Goal: Feedback & Contribution: Leave review/rating

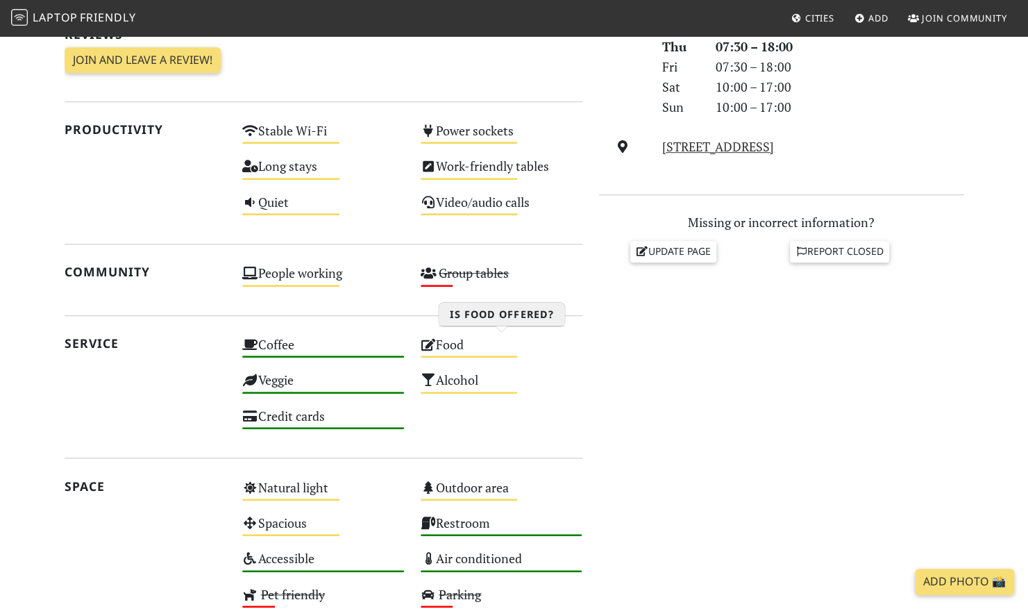
scroll to position [486, 0]
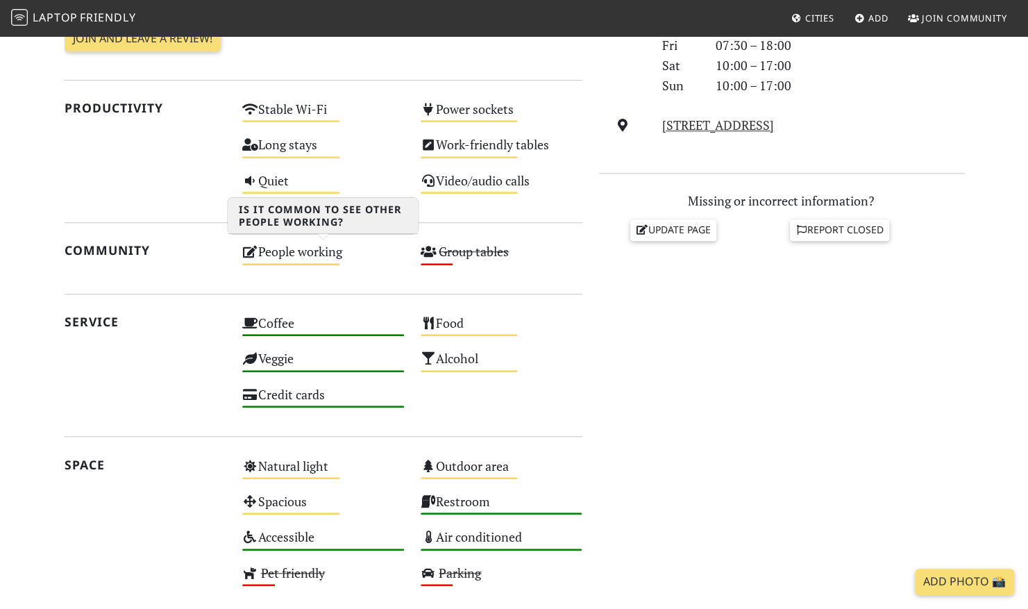
click at [323, 260] on div "People working Medium" at bounding box center [323, 257] width 178 height 35
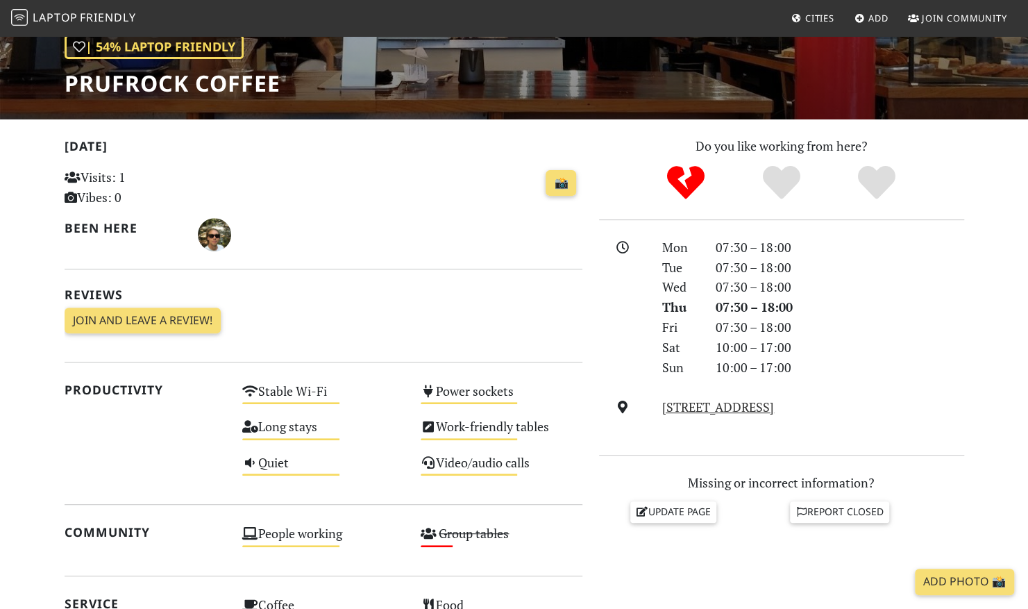
scroll to position [0, 0]
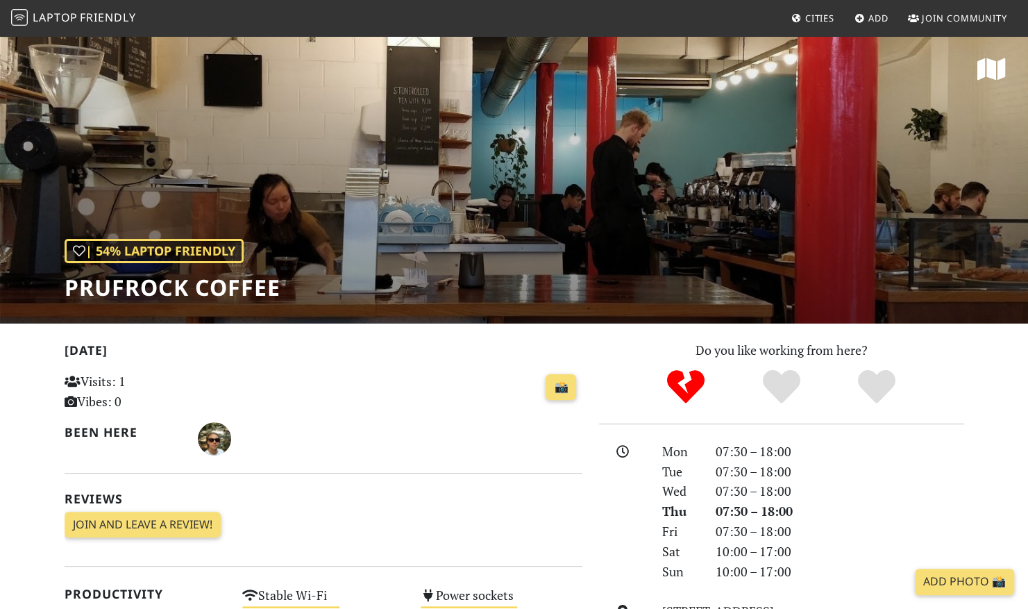
click at [809, 17] on span "Cities" at bounding box center [819, 18] width 29 height 12
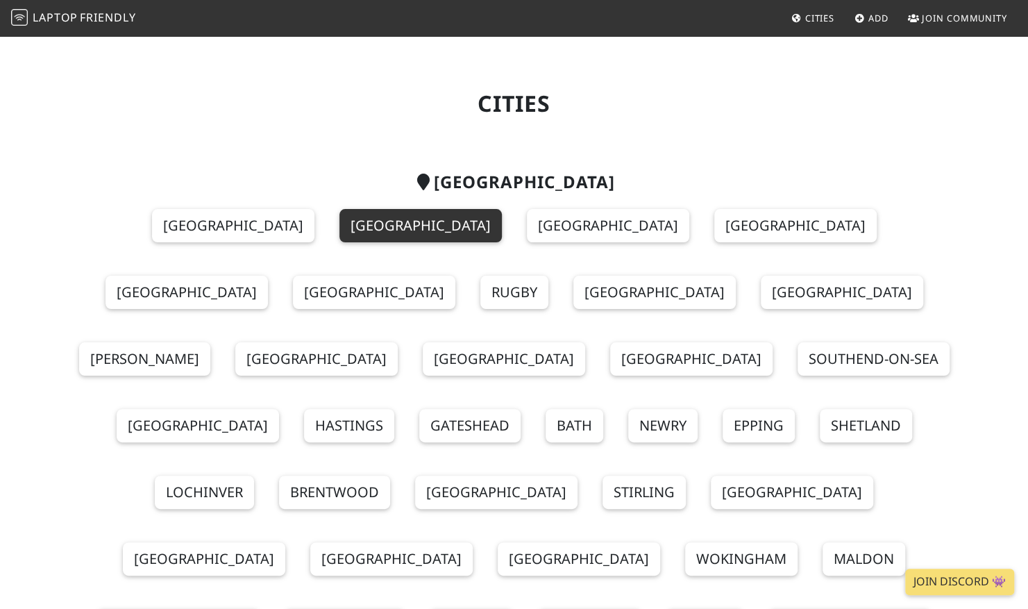
click at [339, 228] on link "[GEOGRAPHIC_DATA]" at bounding box center [420, 225] width 162 height 33
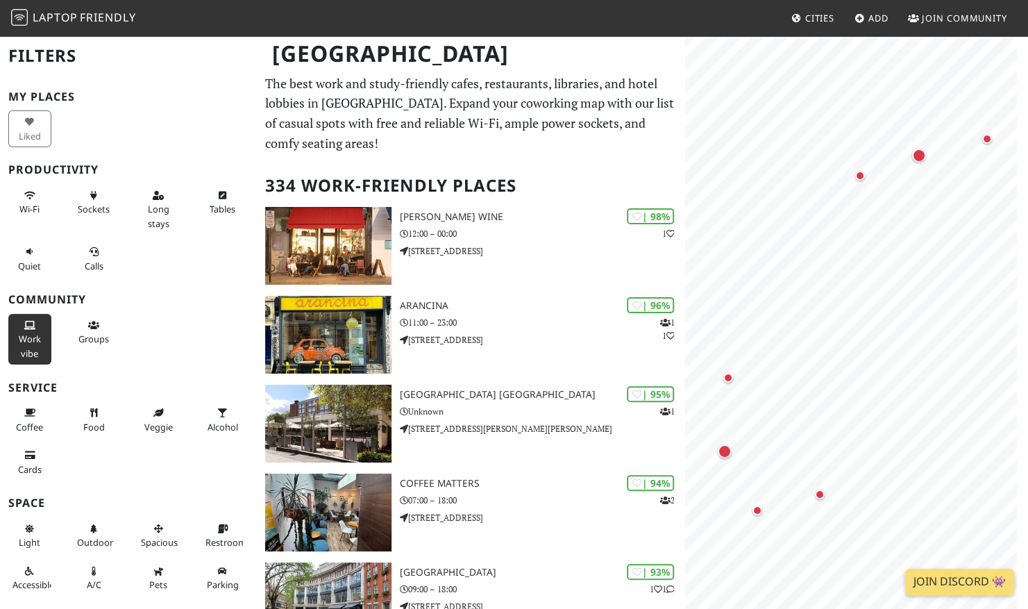
click at [31, 336] on span "Work vibe" at bounding box center [30, 345] width 22 height 26
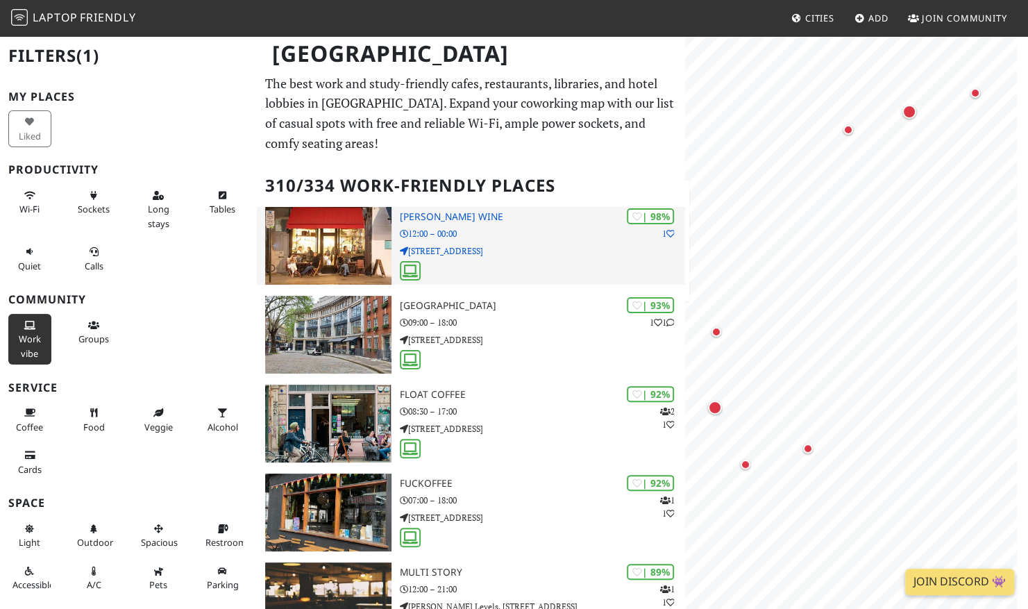
click at [332, 260] on img at bounding box center [328, 246] width 126 height 78
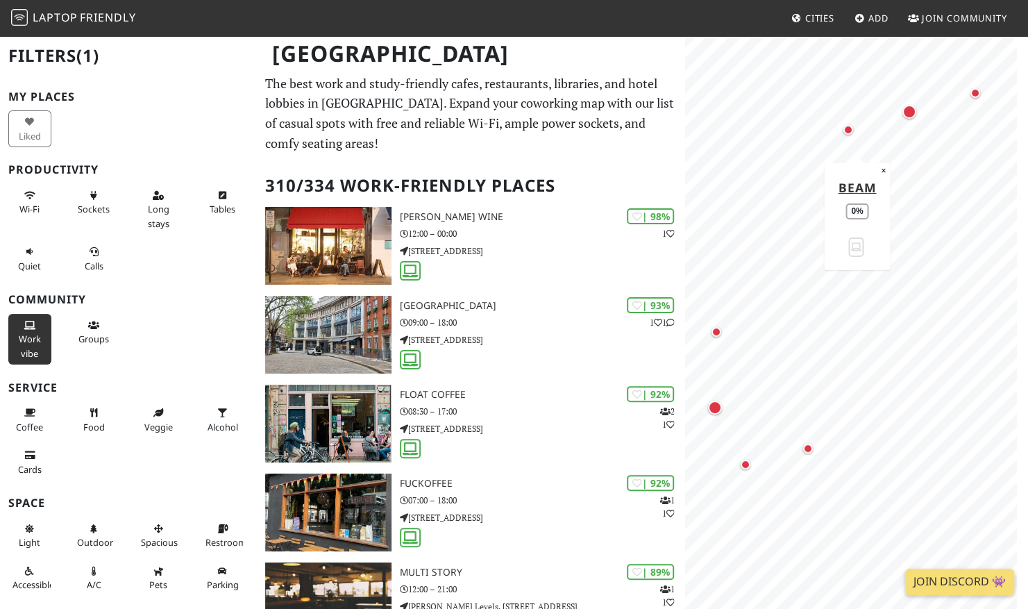
click at [847, 127] on div "Map marker" at bounding box center [848, 130] width 10 height 10
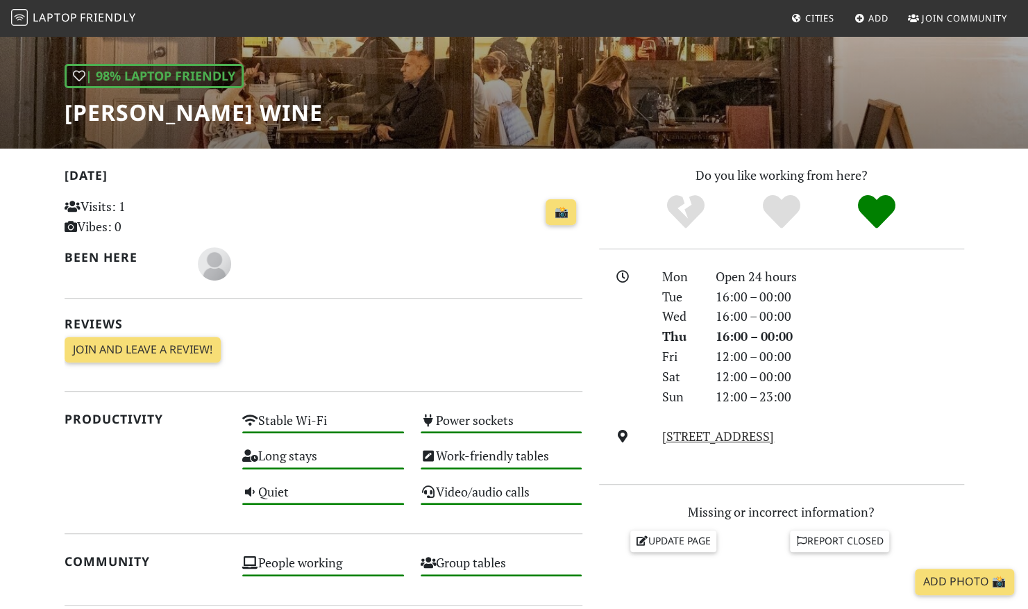
scroll to position [139, 0]
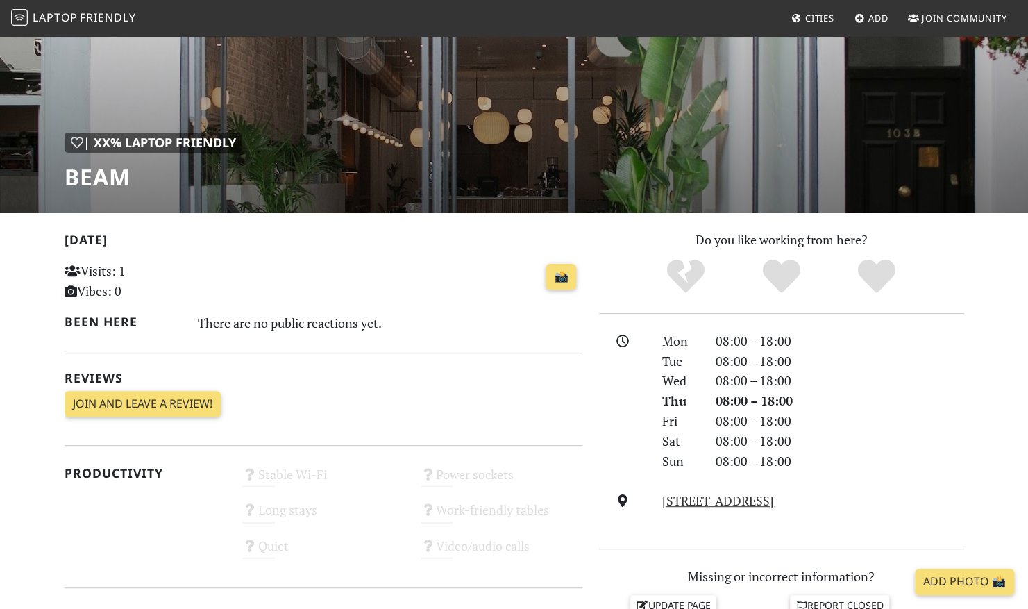
scroll to position [110, 0]
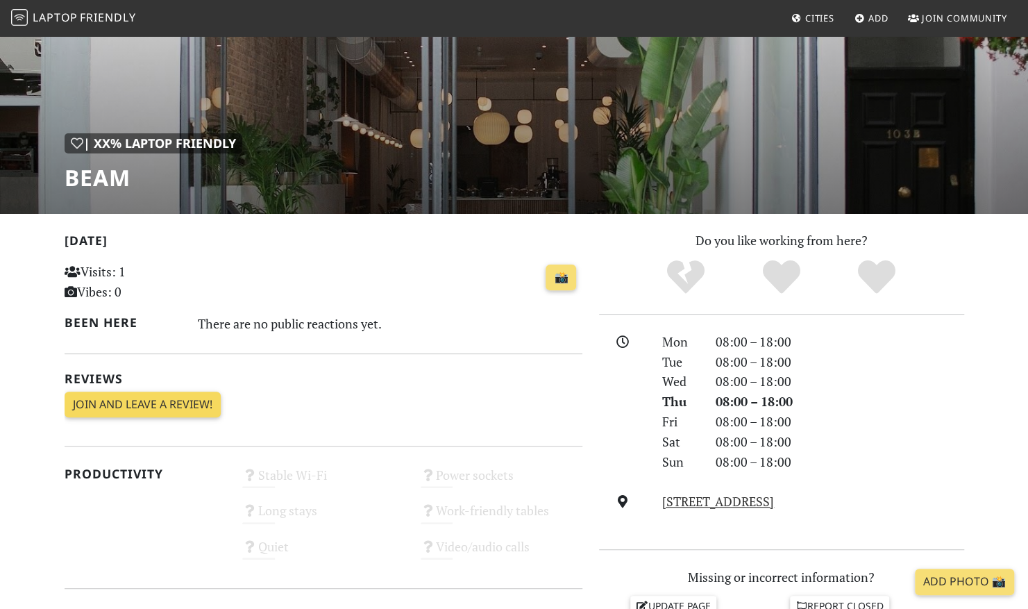
click at [152, 408] on link "Join and leave a review!" at bounding box center [143, 404] width 156 height 26
click at [158, 408] on link "Join and leave a review!" at bounding box center [143, 404] width 156 height 26
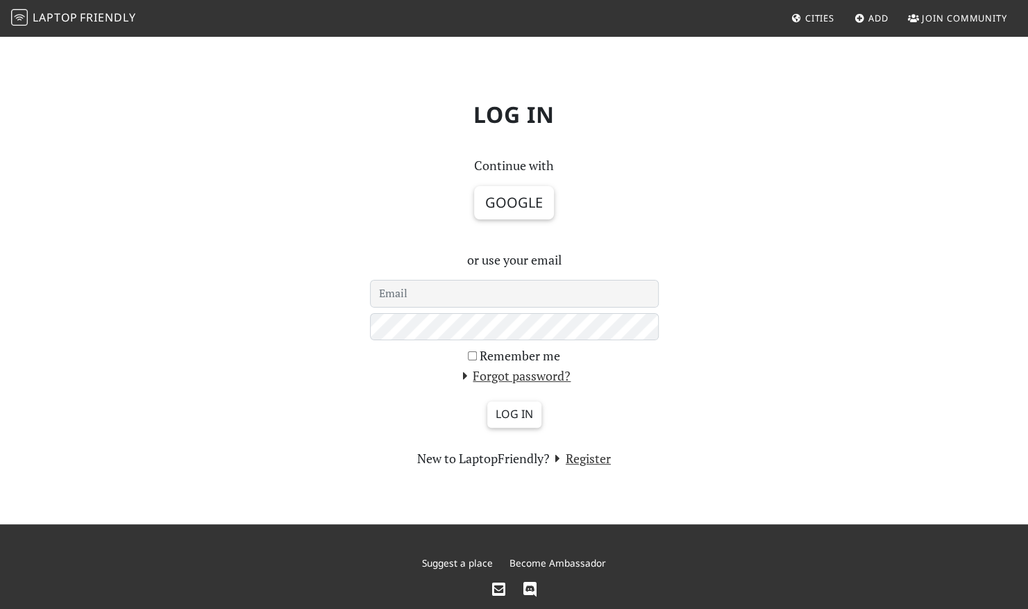
drag, startPoint x: 488, startPoint y: 296, endPoint x: 496, endPoint y: 294, distance: 7.9
click at [488, 296] on input "email" at bounding box center [514, 294] width 289 height 28
type input "[EMAIL_ADDRESS][DOMAIN_NAME]"
click at [598, 460] on link "Register" at bounding box center [580, 458] width 61 height 17
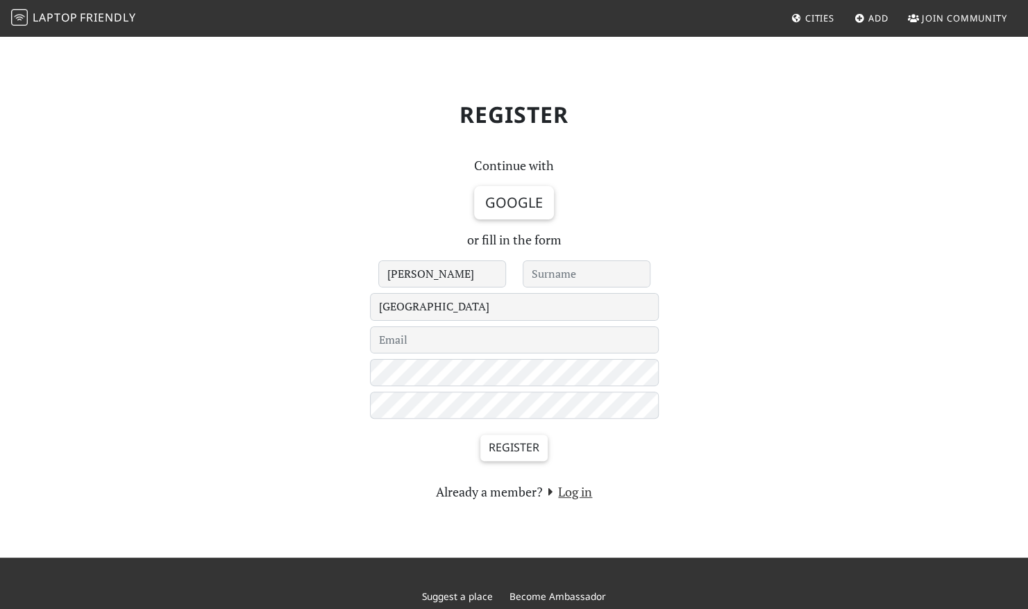
type input "[PERSON_NAME]"
click at [592, 275] on input "text" at bounding box center [587, 274] width 128 height 28
type input "Duno"
click at [473, 338] on input "email" at bounding box center [514, 340] width 289 height 28
type input "[EMAIL_ADDRESS][DOMAIN_NAME]"
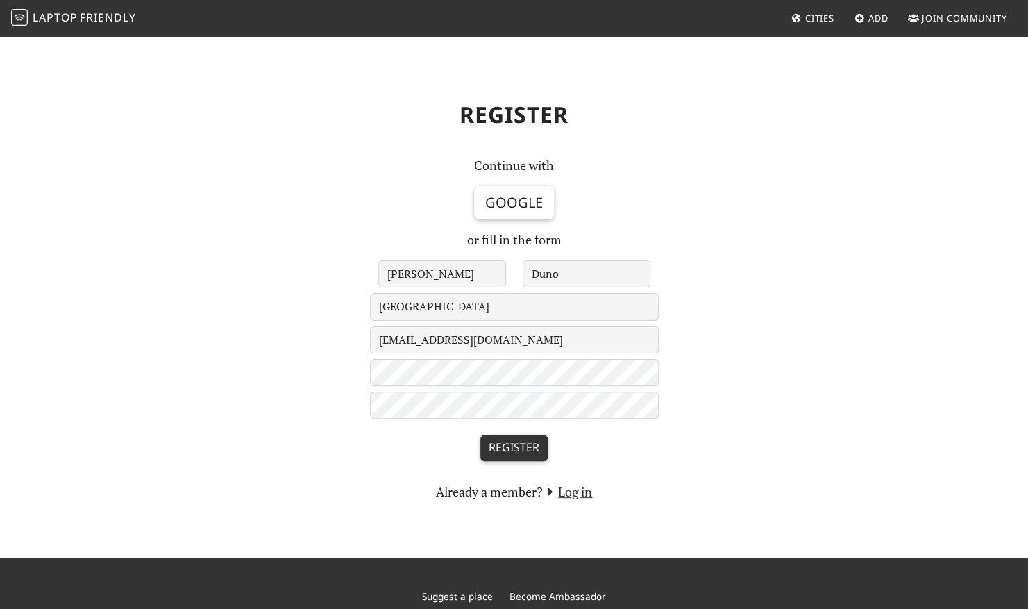
click at [530, 451] on input "Register" at bounding box center [513, 448] width 67 height 26
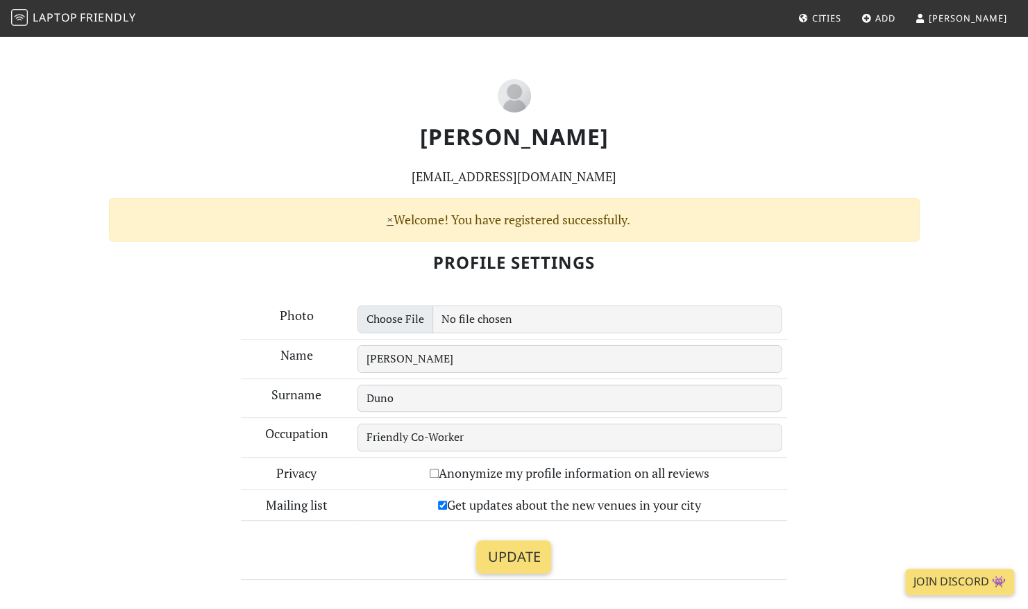
click at [430, 469] on input "Anonymize my profile information on all reviews" at bounding box center [434, 473] width 9 height 9
checkbox input "true"
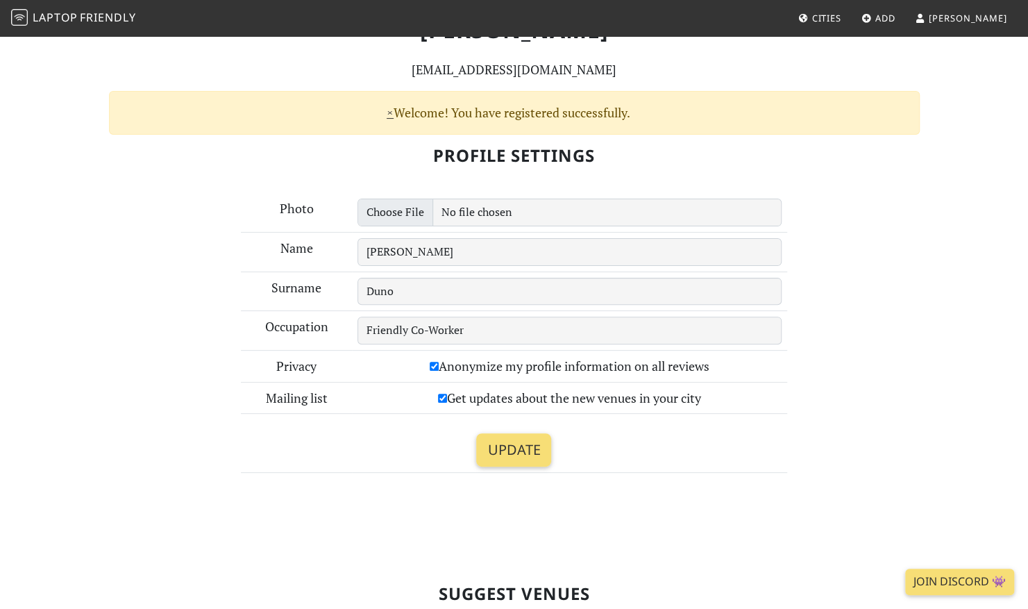
scroll to position [139, 0]
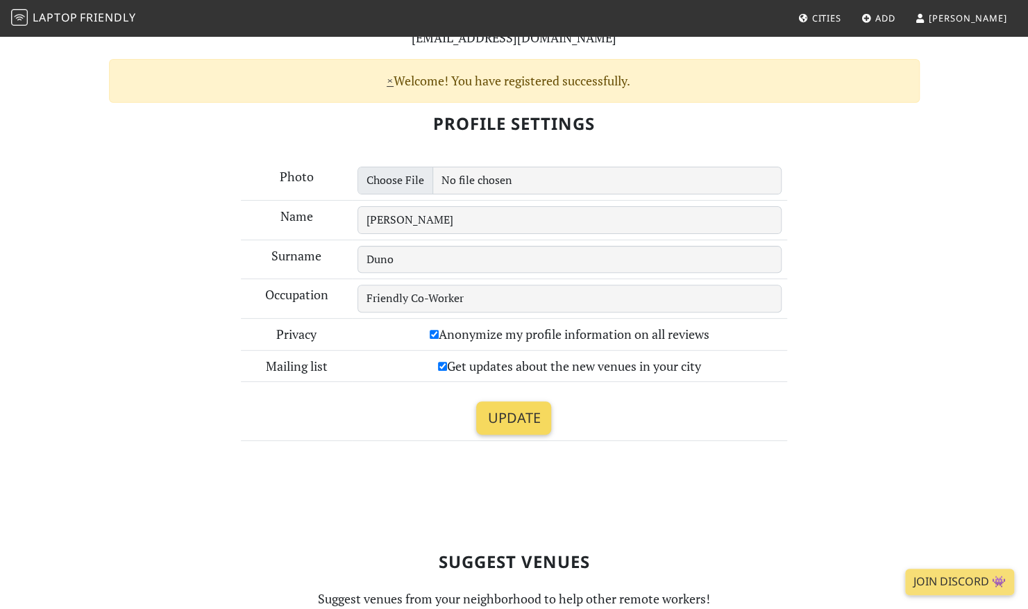
click at [521, 423] on input "Update" at bounding box center [513, 417] width 75 height 33
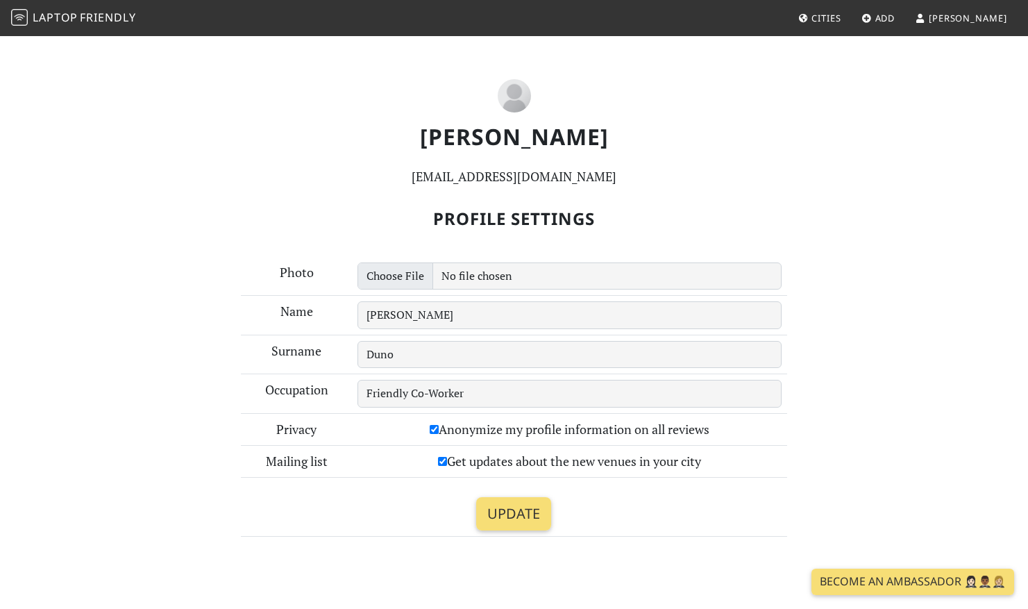
scroll to position [140, 0]
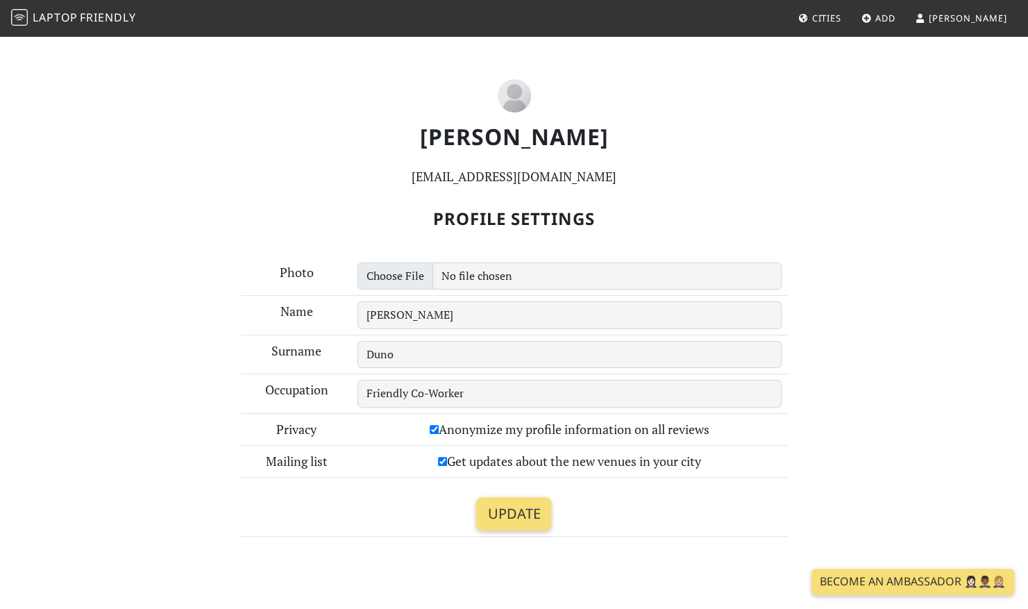
click at [841, 20] on span "Cities" at bounding box center [825, 18] width 29 height 12
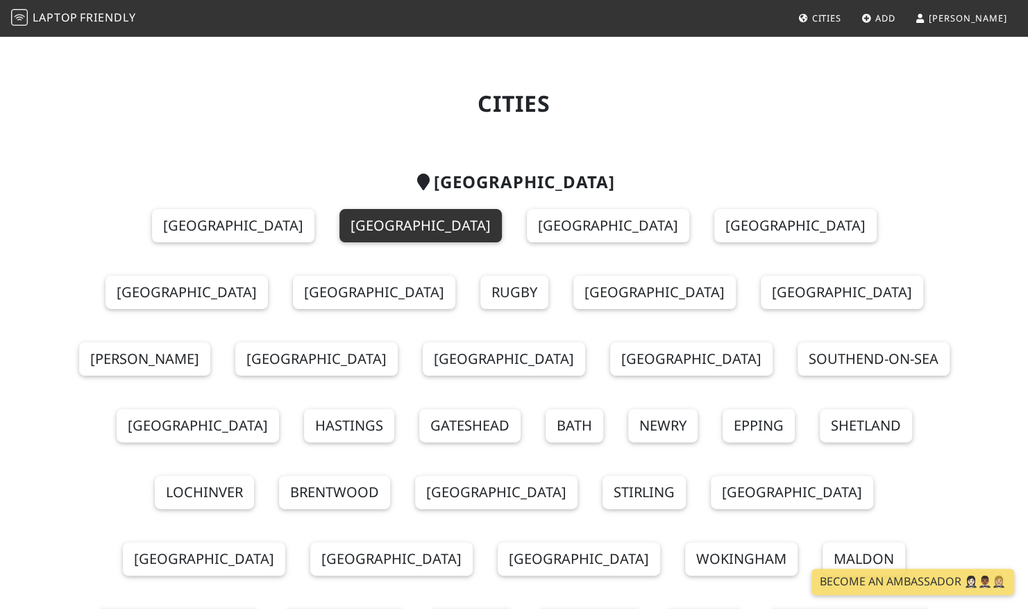
click at [339, 221] on link "London" at bounding box center [420, 225] width 162 height 33
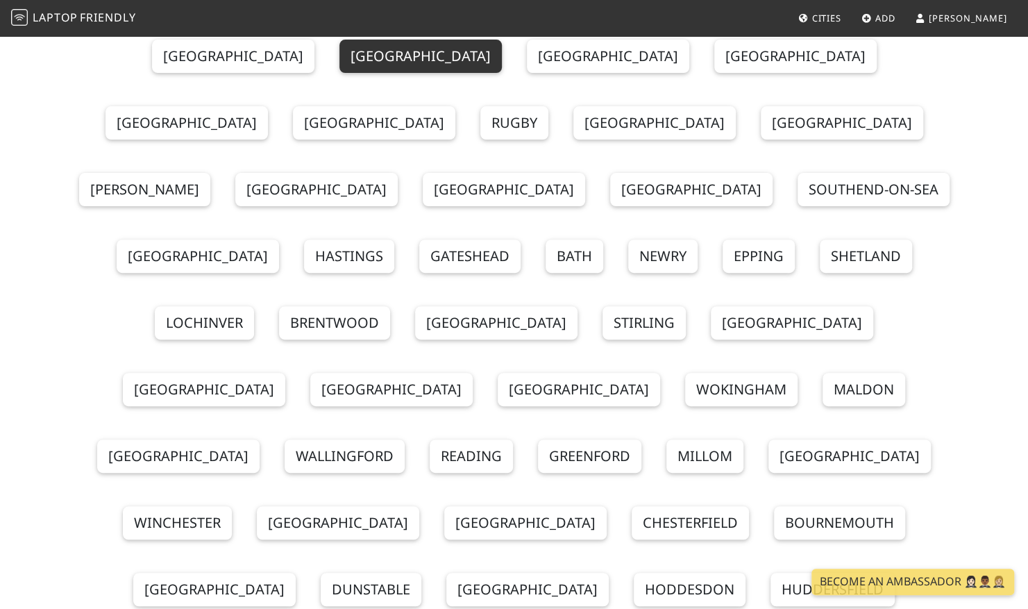
scroll to position [139, 0]
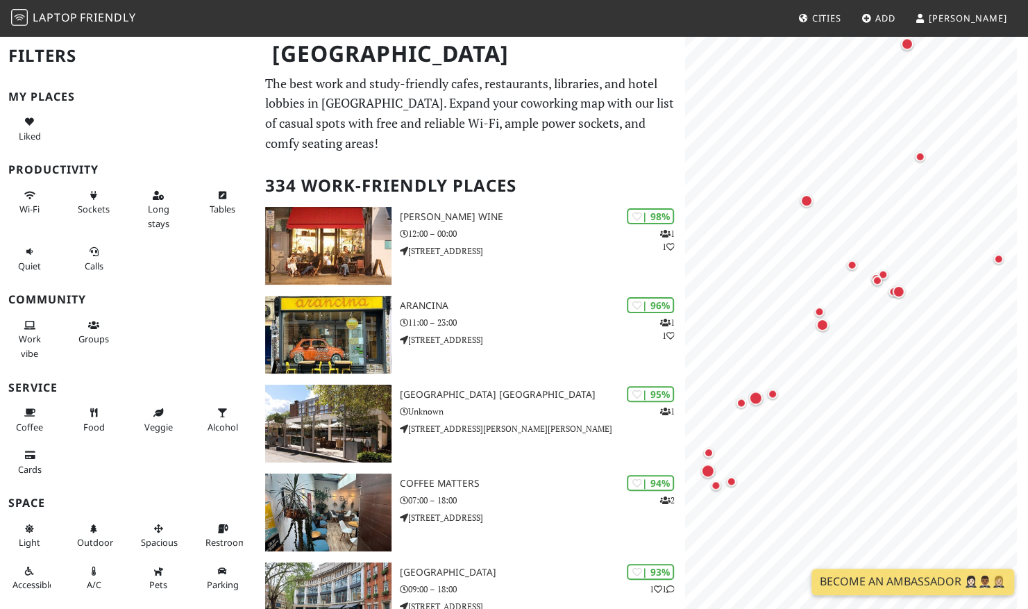
click at [1020, 203] on div "MapLibre | Protomaps © OpenStreetMap" at bounding box center [856, 339] width 343 height 609
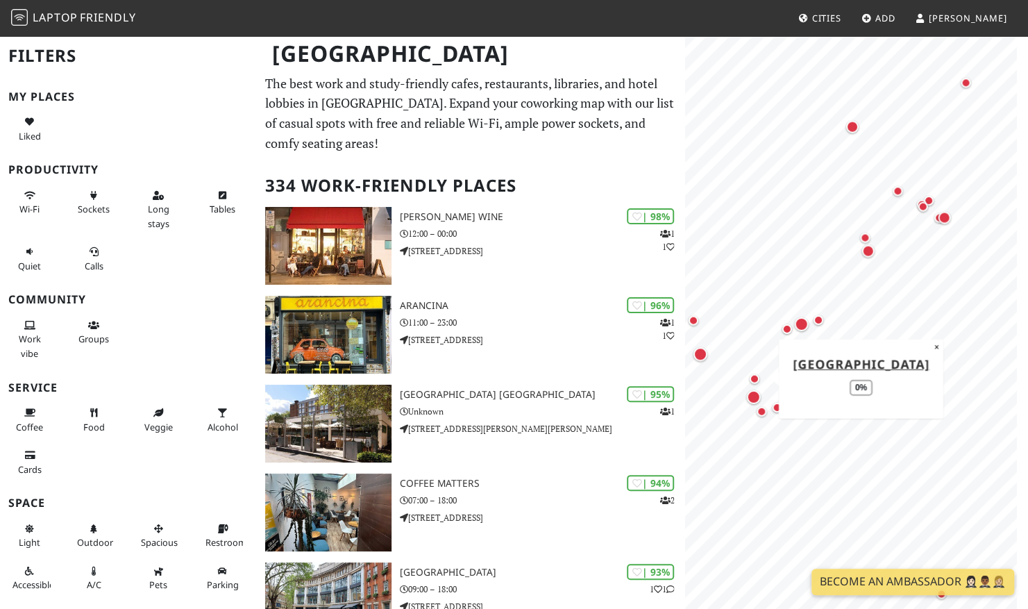
drag, startPoint x: 900, startPoint y: 380, endPoint x: 766, endPoint y: 369, distance: 133.7
click at [766, 369] on div "Map marker" at bounding box center [755, 378] width 28 height 28
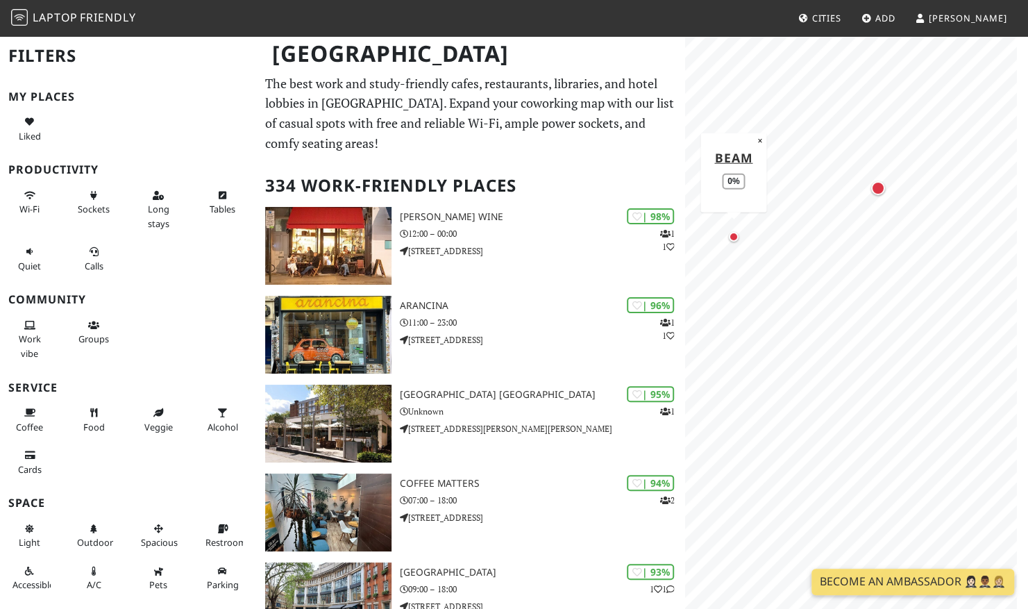
click at [734, 239] on div "Map marker" at bounding box center [734, 237] width 10 height 10
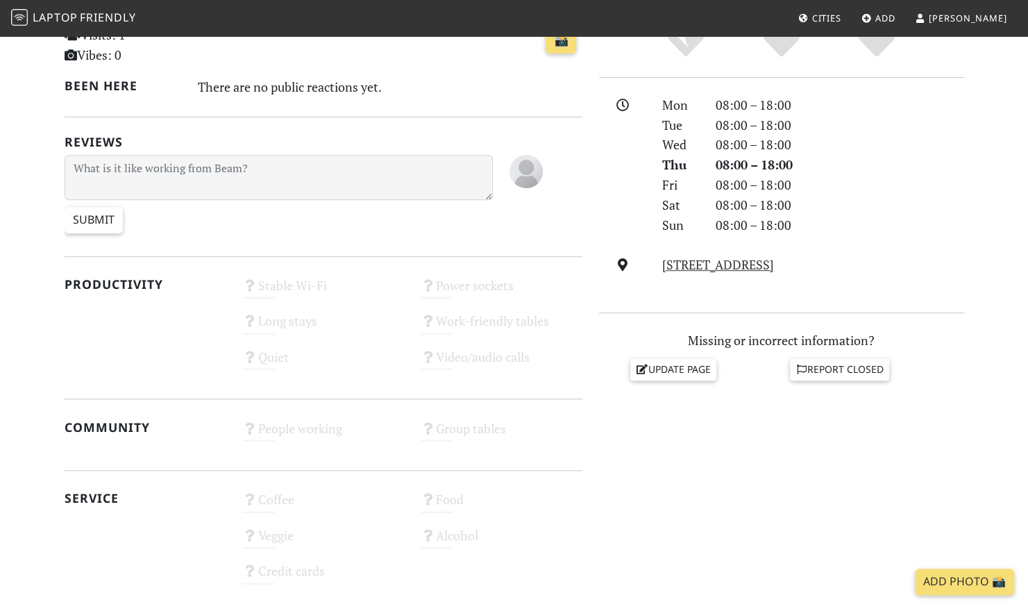
scroll to position [347, 0]
click at [287, 285] on div "Stable Wi-Fi Unknown" at bounding box center [323, 290] width 178 height 35
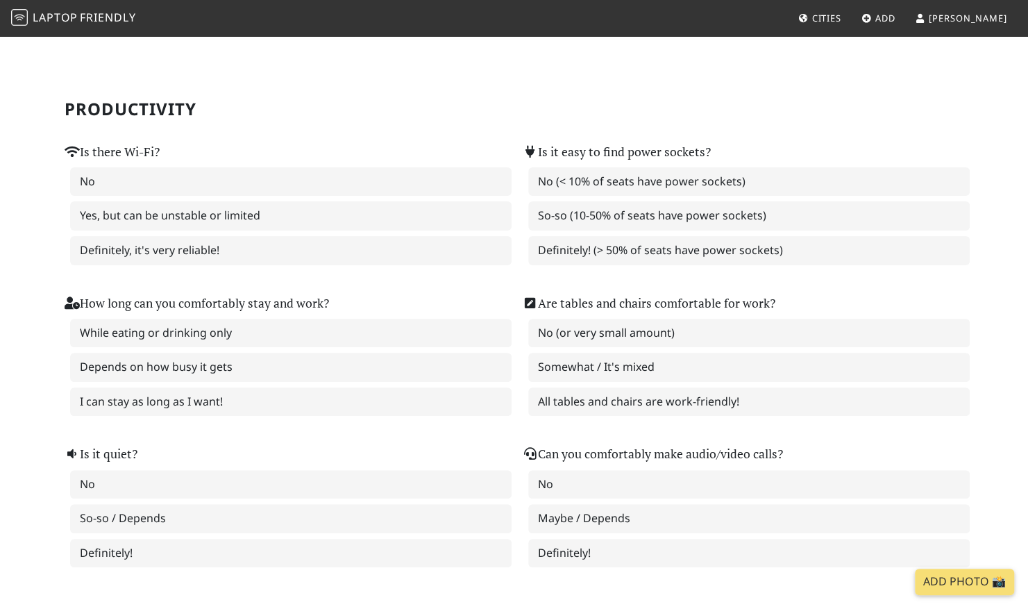
scroll to position [139, 0]
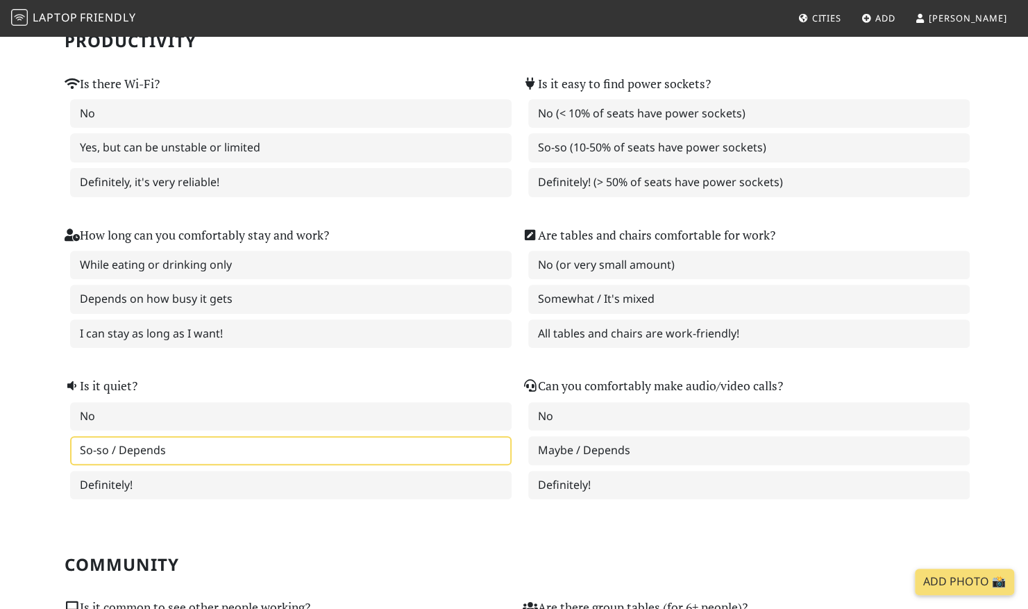
click at [330, 453] on label "So-so / Depends" at bounding box center [290, 450] width 441 height 29
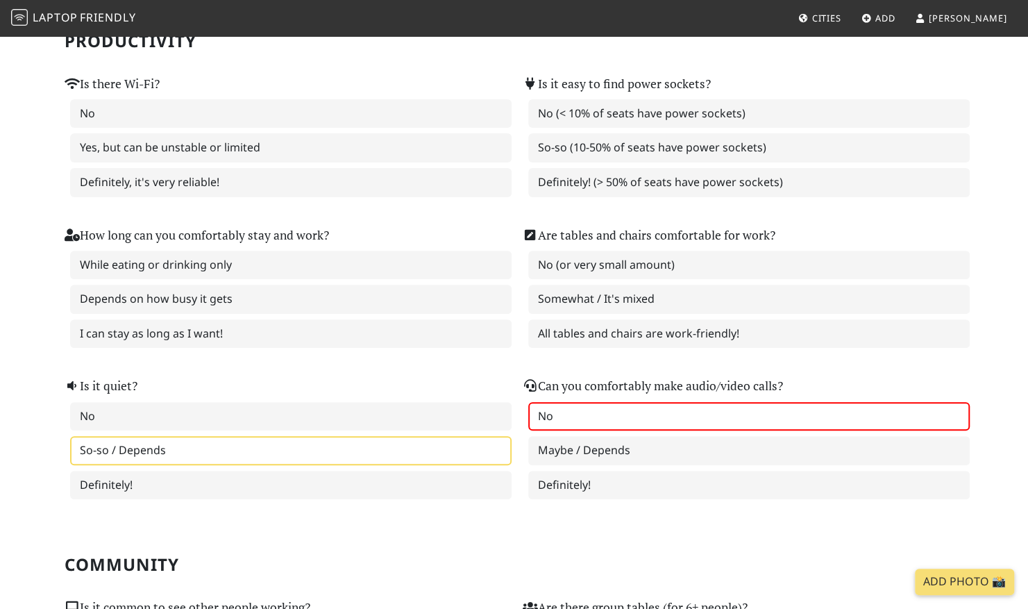
click at [644, 412] on label "No" at bounding box center [748, 416] width 441 height 29
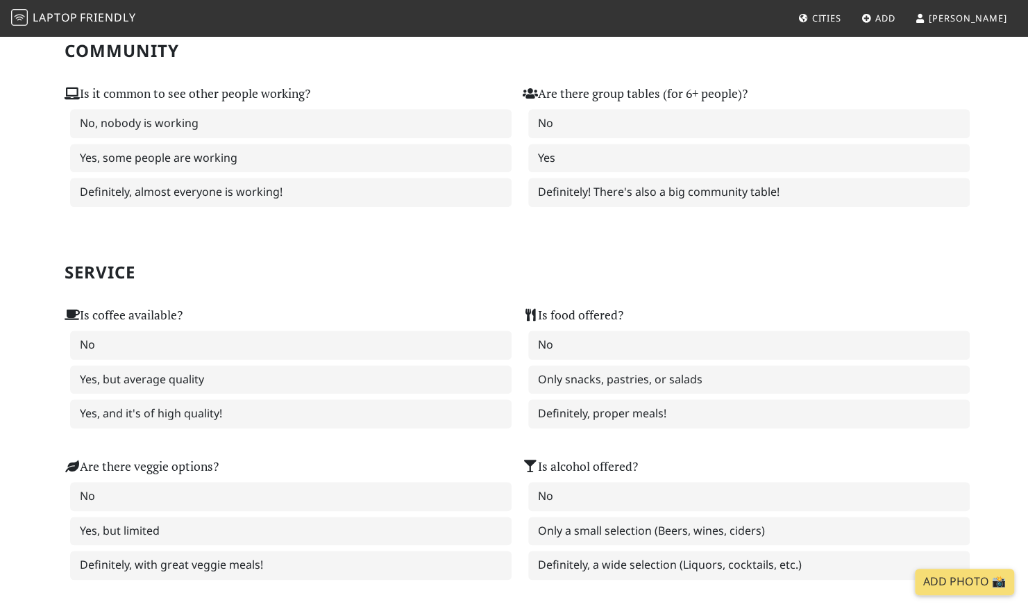
scroll to position [694, 0]
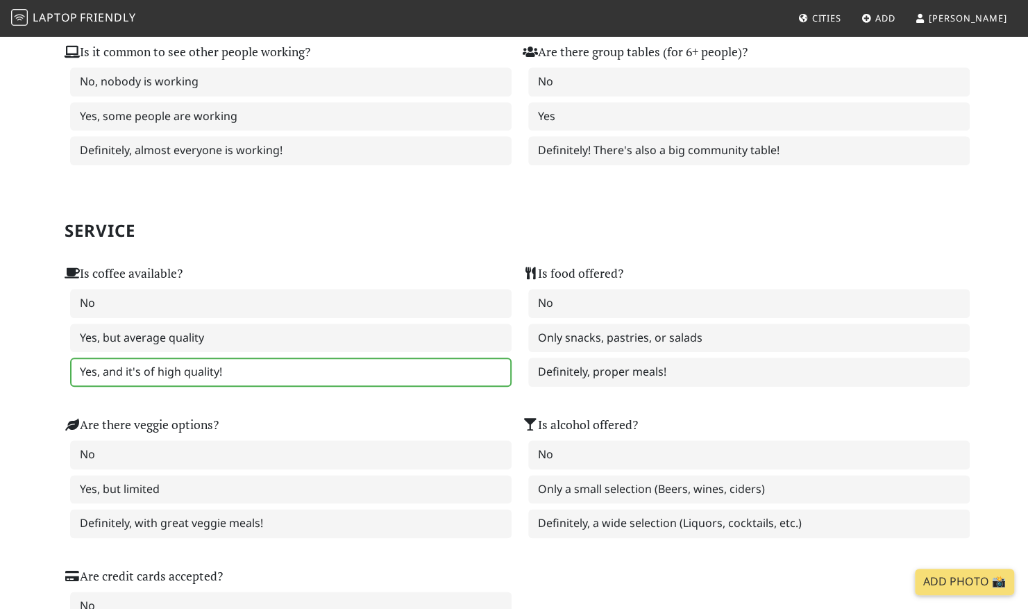
click at [305, 375] on label "Yes, and it's of high quality!" at bounding box center [290, 371] width 441 height 29
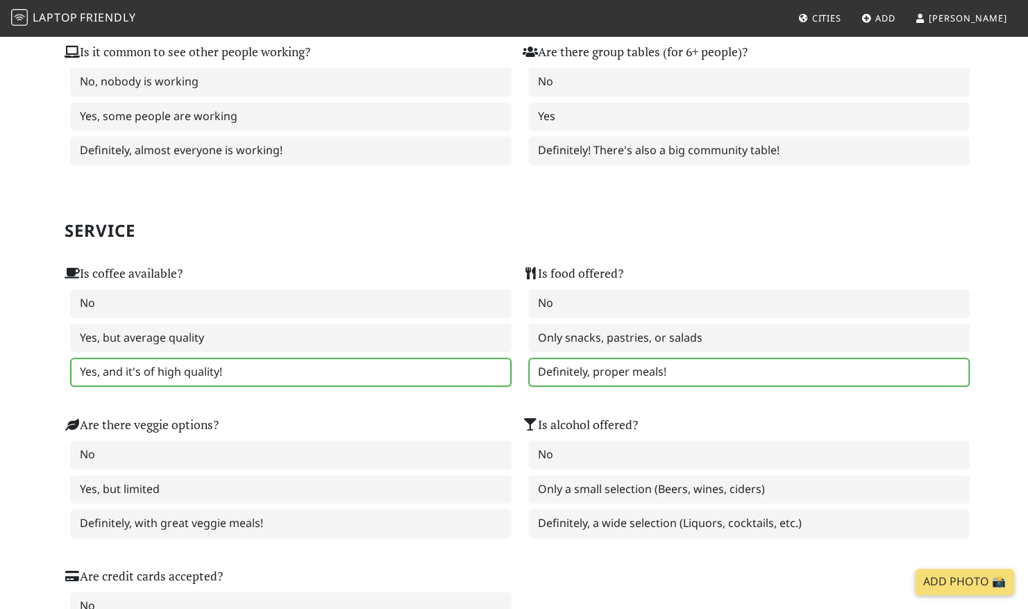
click at [566, 373] on label "Definitely, proper meals!" at bounding box center [748, 371] width 441 height 29
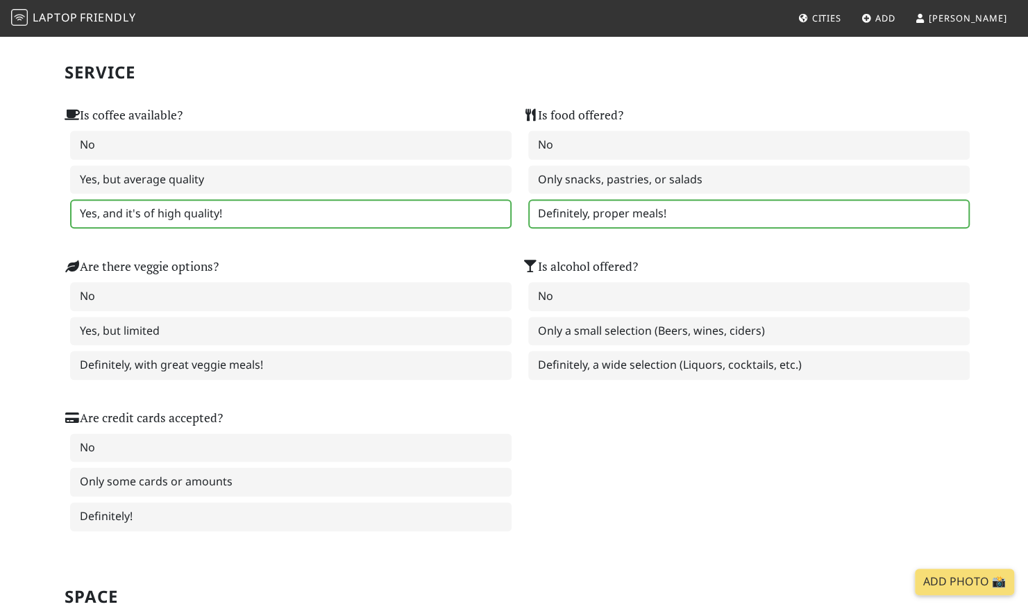
scroll to position [902, 0]
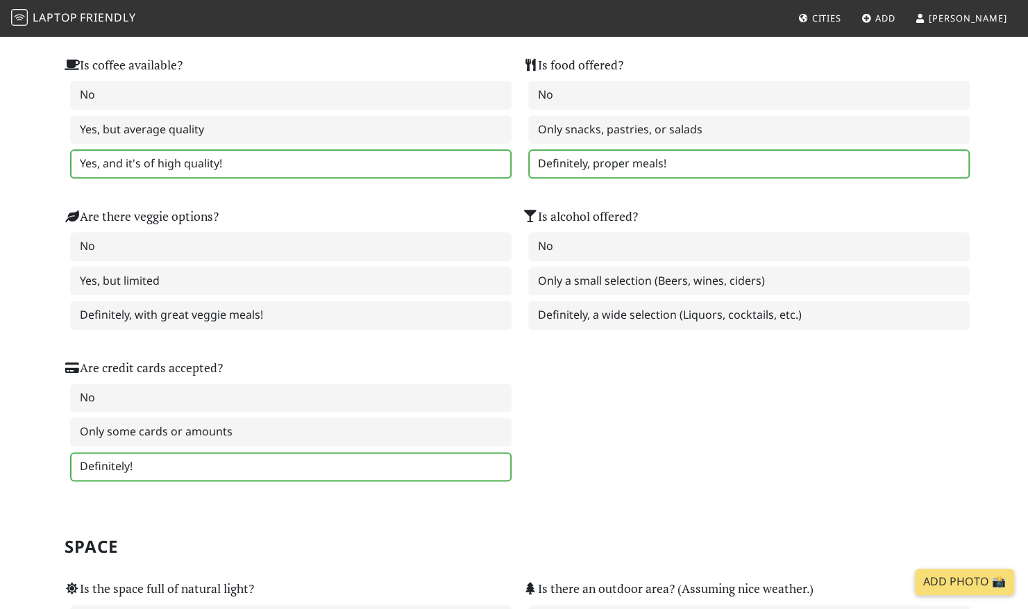
click at [385, 466] on label "Definitely!" at bounding box center [290, 466] width 441 height 29
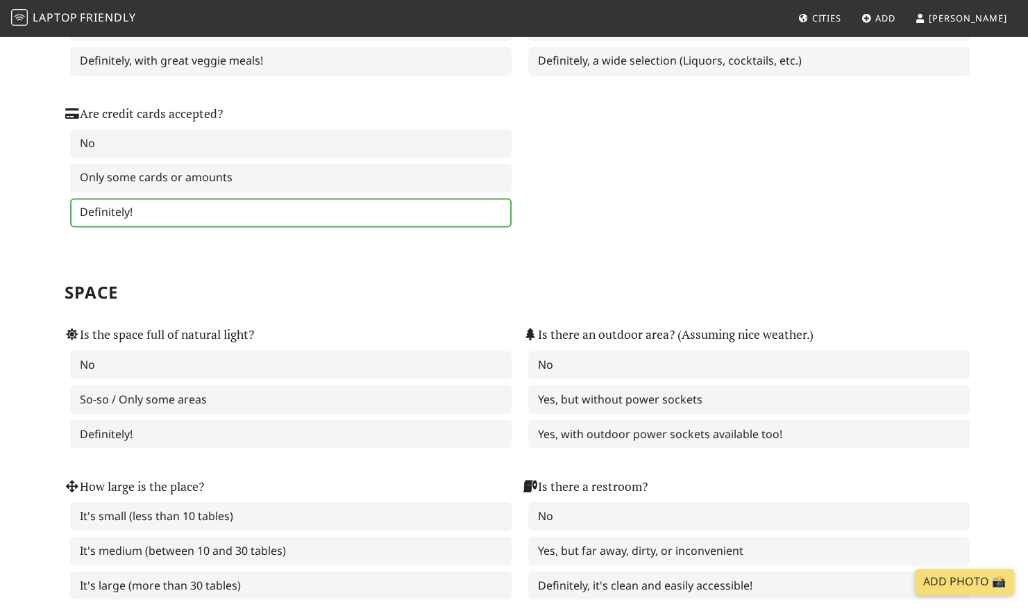
scroll to position [1180, 0]
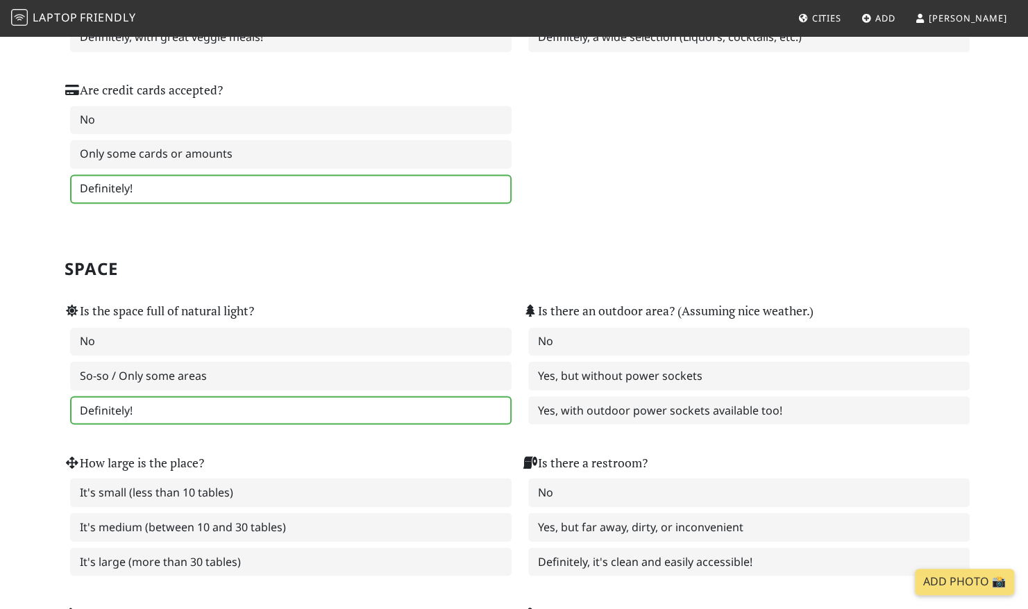
click at [273, 405] on label "Definitely!" at bounding box center [290, 410] width 441 height 29
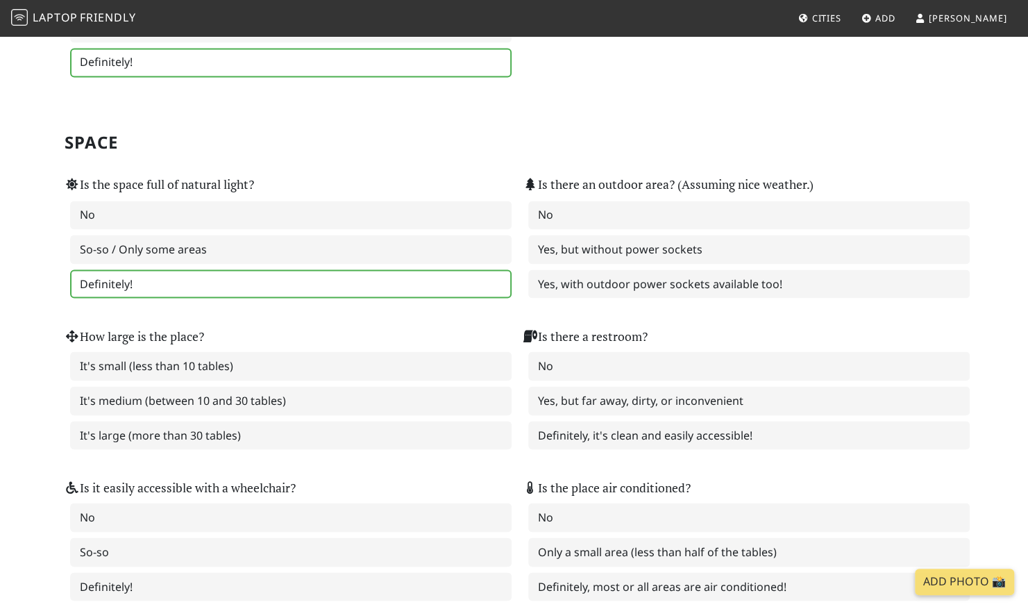
scroll to position [1319, 0]
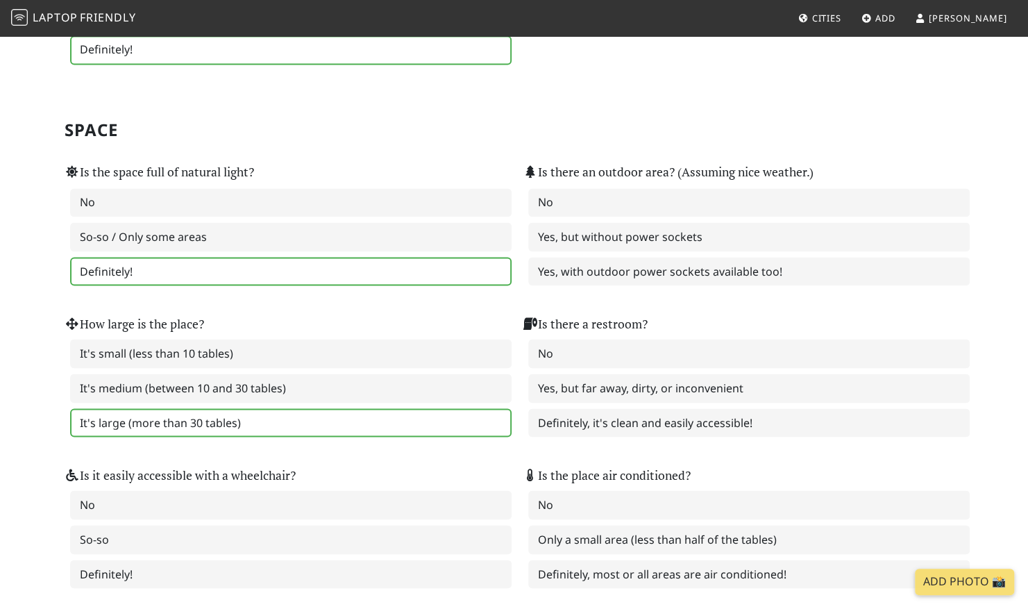
click at [396, 418] on label "It's large (more than 30 tables)" at bounding box center [290, 422] width 441 height 29
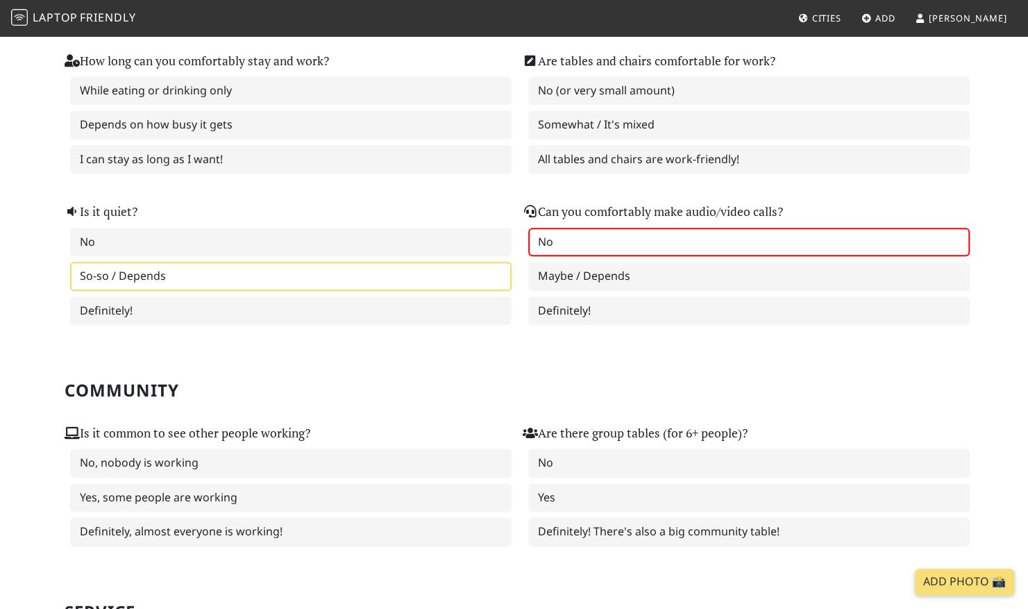
scroll to position [0, 0]
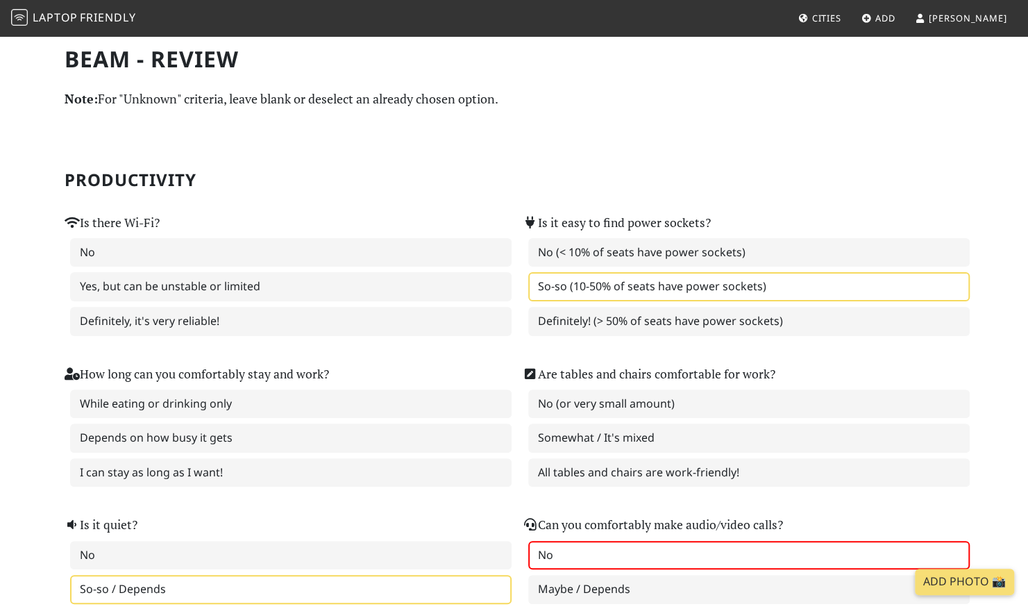
click at [750, 283] on label "So-so (10-50% of seats have power sockets)" at bounding box center [748, 286] width 441 height 29
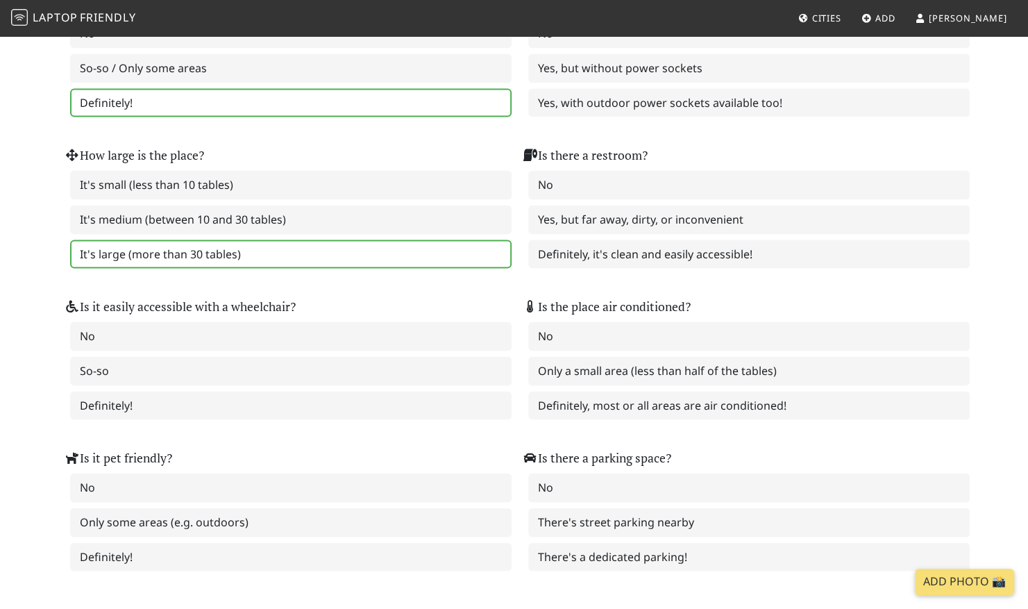
scroll to position [2046, 0]
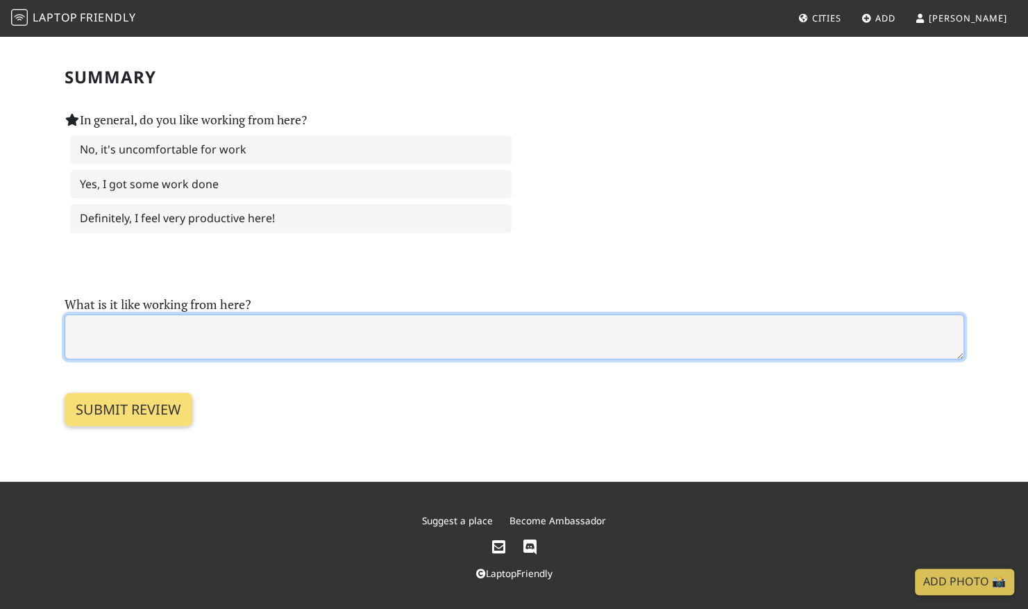
click at [451, 325] on textarea at bounding box center [515, 336] width 900 height 45
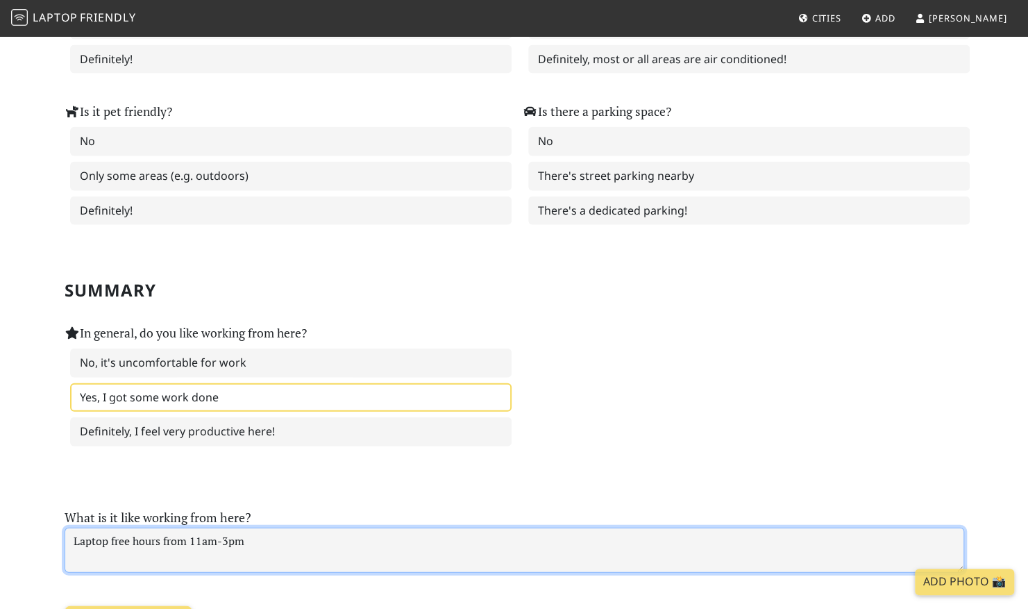
scroll to position [1838, 0]
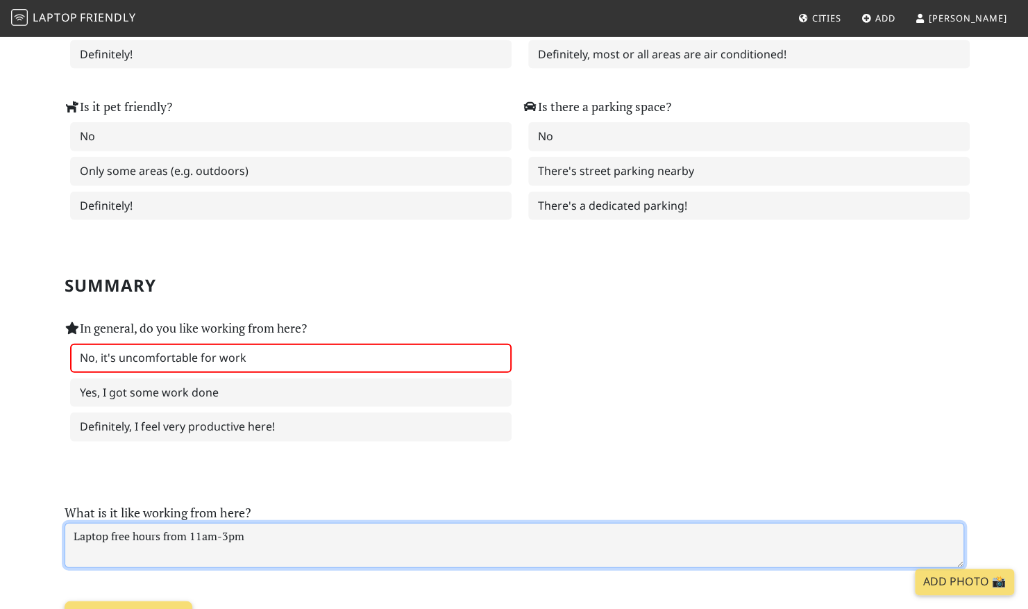
type textarea "Laptop free hours from 11am-3pm"
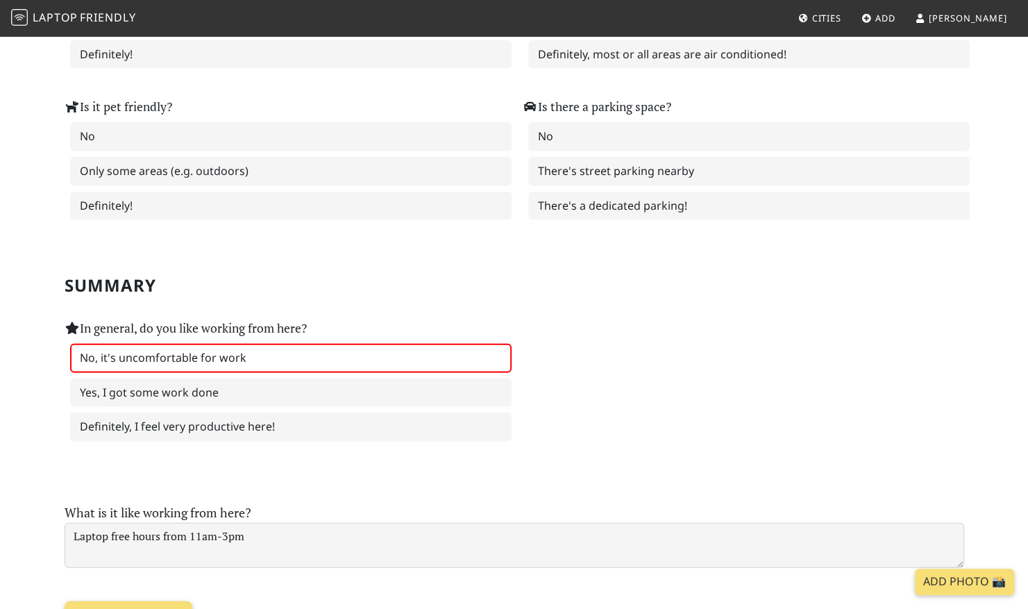
click at [283, 358] on label "No, it's uncomfortable for work" at bounding box center [290, 358] width 441 height 29
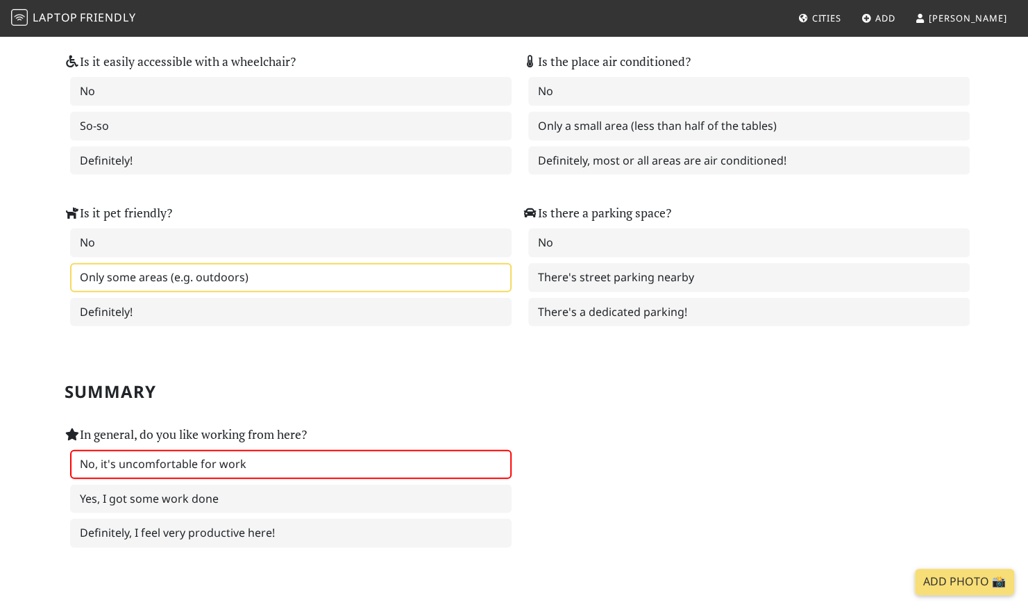
scroll to position [1699, 0]
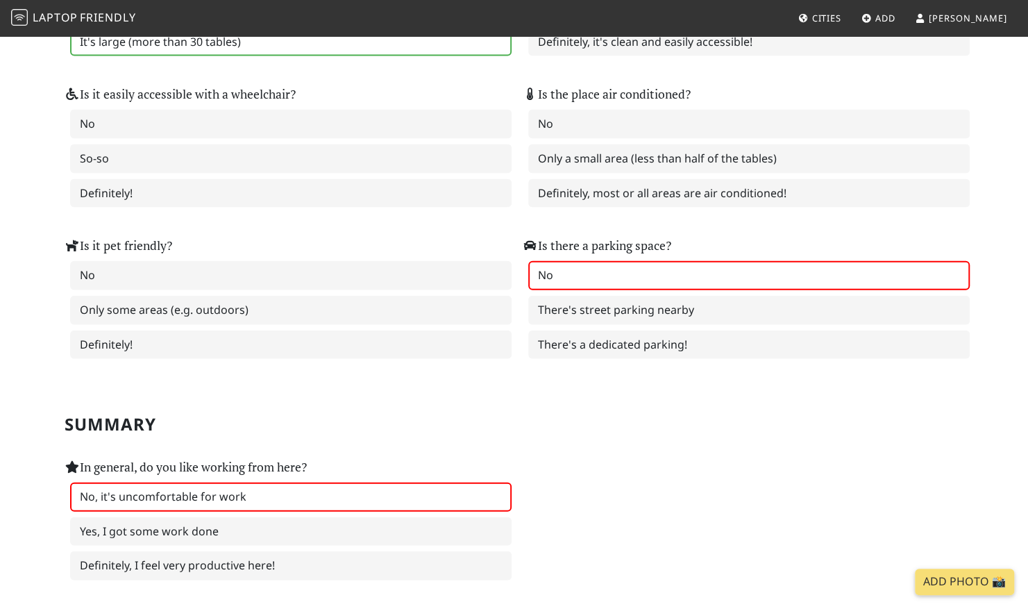
click at [623, 269] on label "No" at bounding box center [748, 275] width 441 height 29
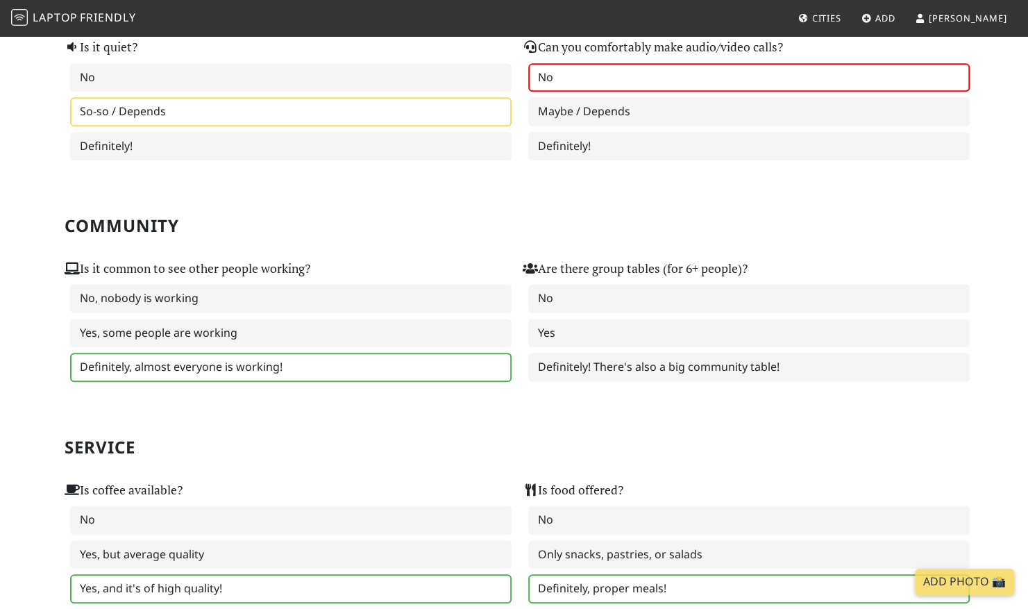
scroll to position [450, 0]
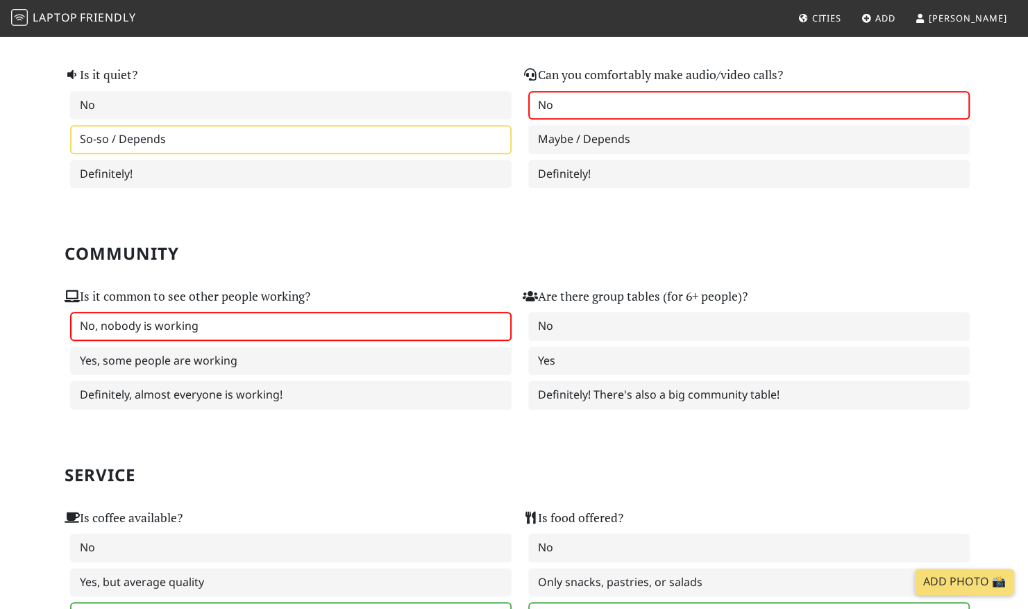
click at [290, 325] on label "No, nobody is working" at bounding box center [290, 326] width 441 height 29
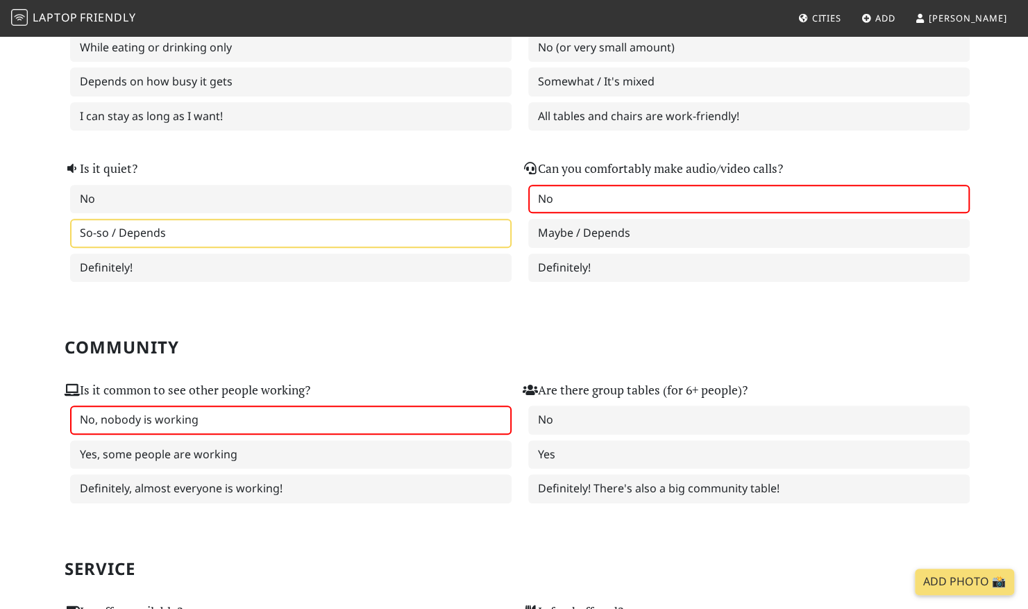
scroll to position [311, 0]
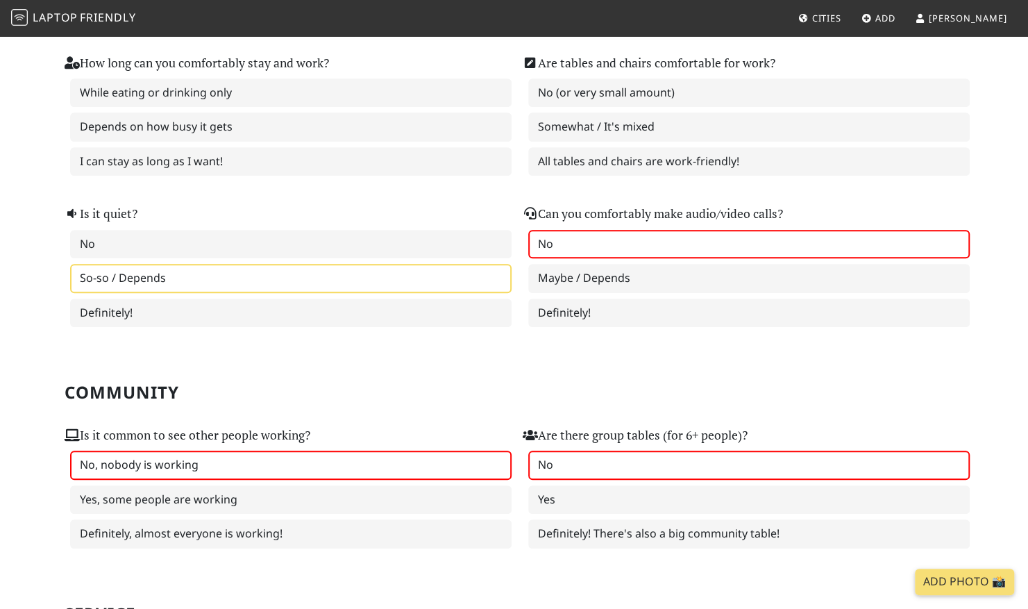
click at [636, 471] on label "No" at bounding box center [748, 464] width 441 height 29
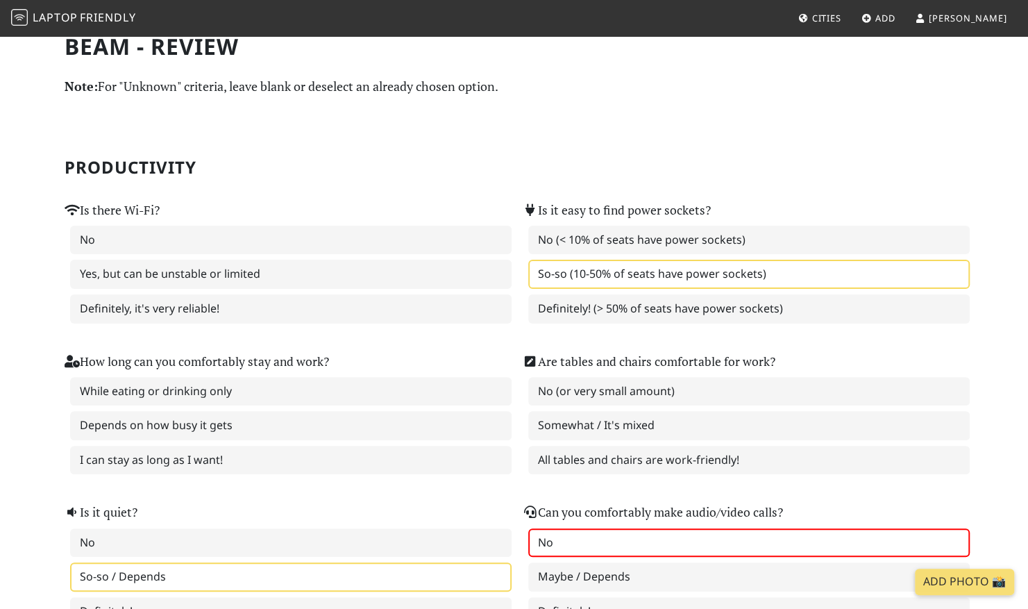
scroll to position [0, 0]
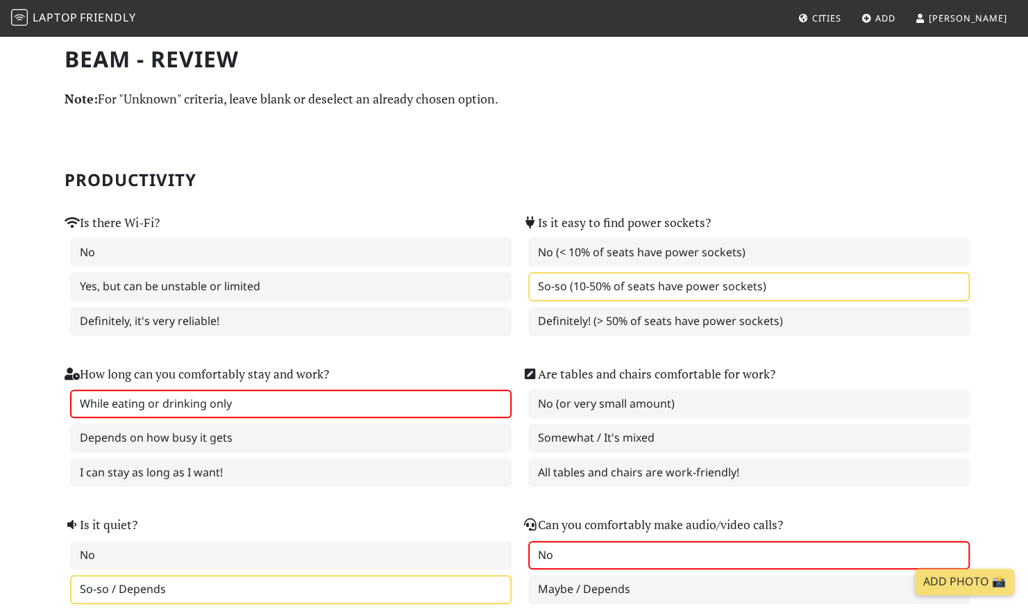
click at [305, 410] on label "While eating or drinking only" at bounding box center [290, 403] width 441 height 29
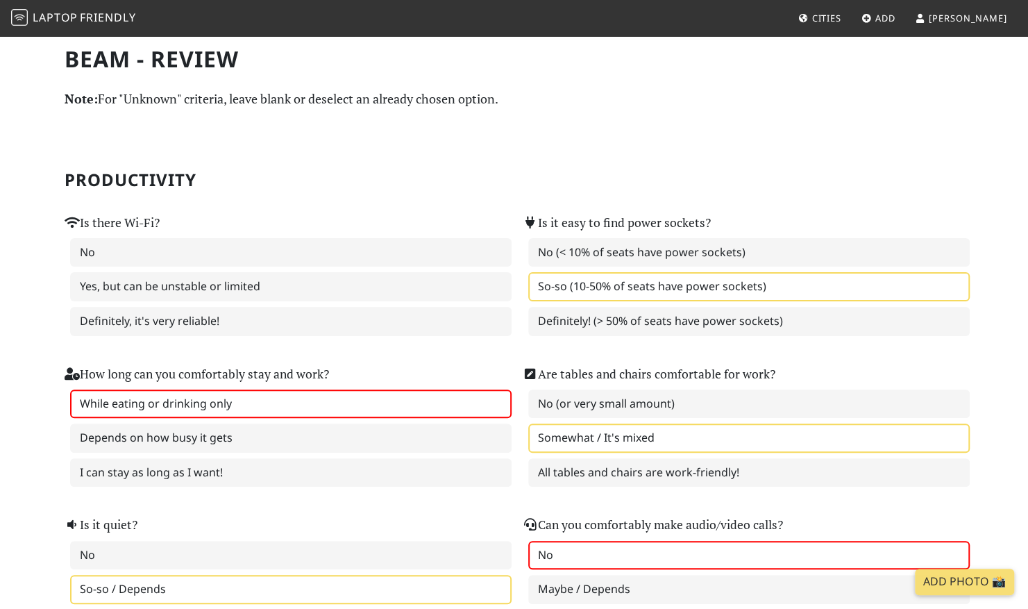
click at [659, 437] on label "Somewhat / It's mixed" at bounding box center [748, 437] width 441 height 29
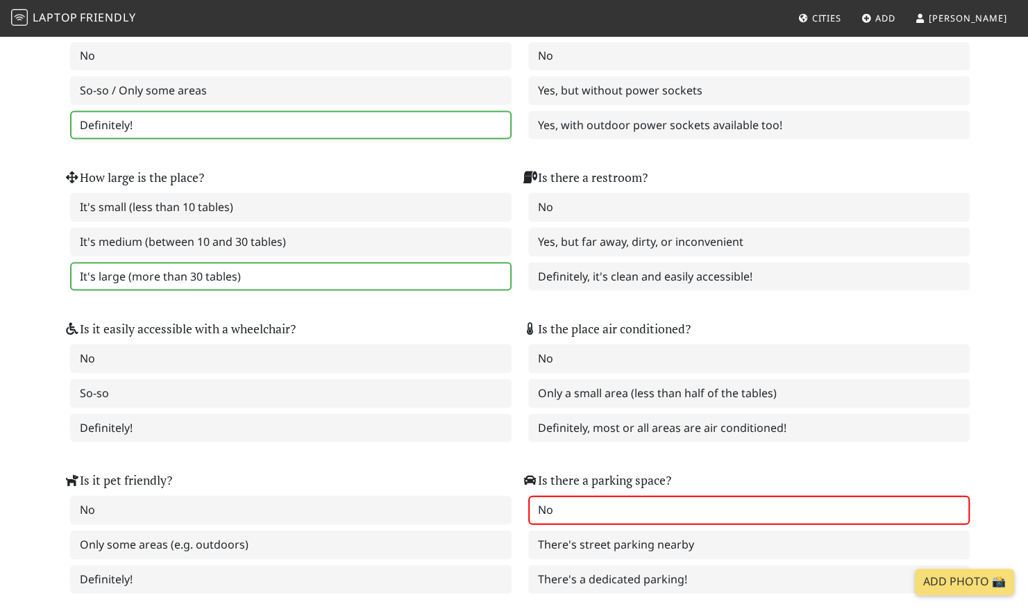
scroll to position [2046, 0]
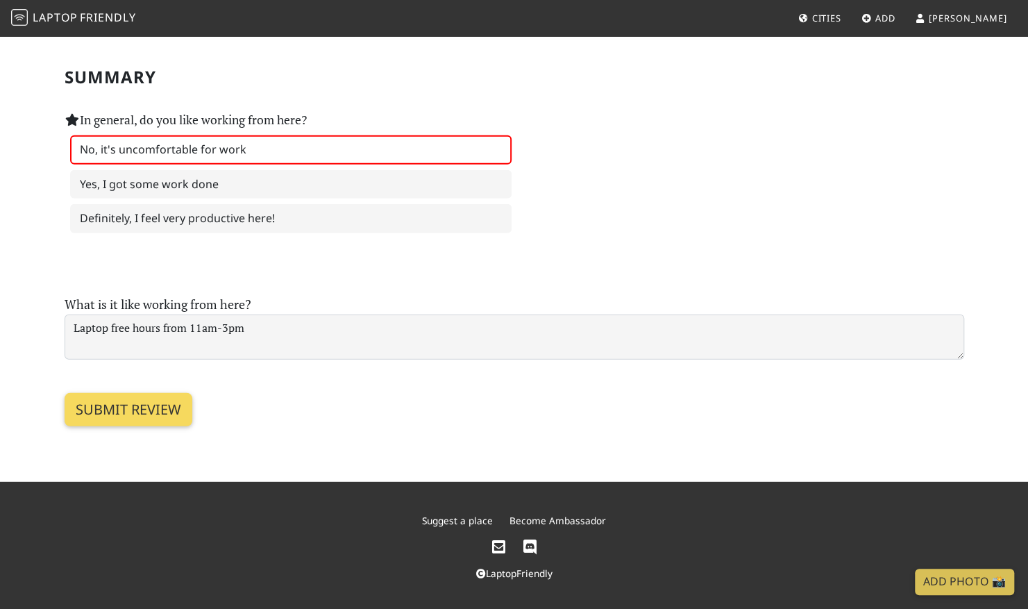
click at [144, 400] on input "Submit review" at bounding box center [129, 409] width 128 height 33
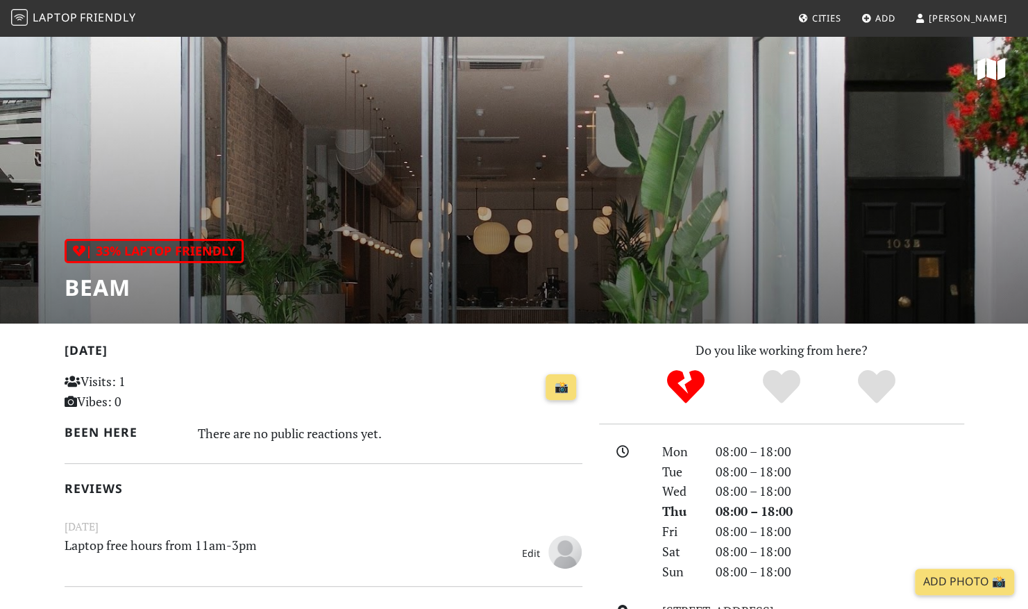
click at [51, 16] on span "Laptop" at bounding box center [55, 17] width 45 height 15
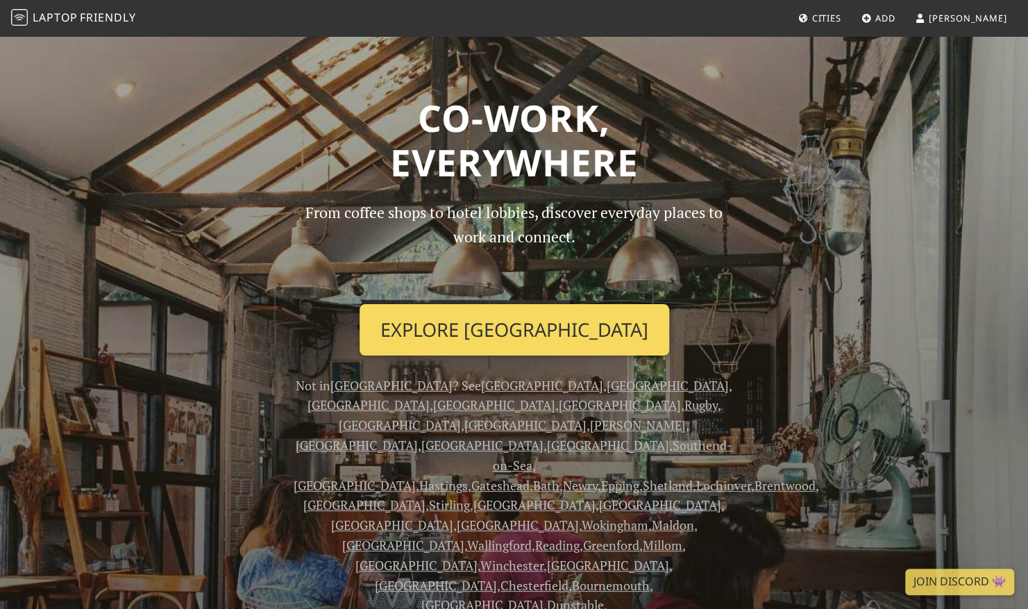
click at [499, 330] on link "Explore [GEOGRAPHIC_DATA]" at bounding box center [515, 329] width 310 height 51
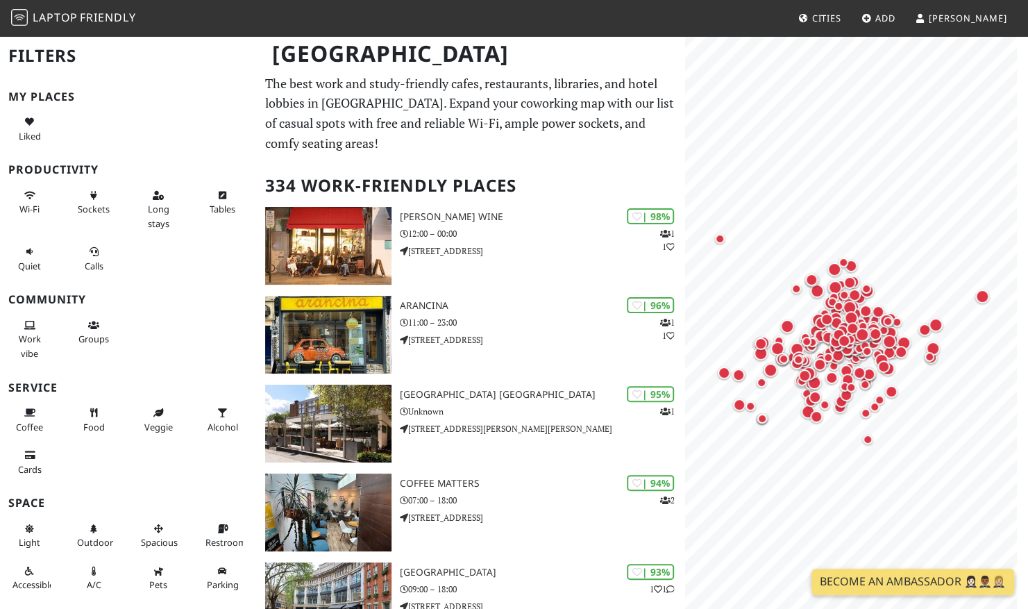
click at [901, 18] on link "Add" at bounding box center [878, 18] width 45 height 25
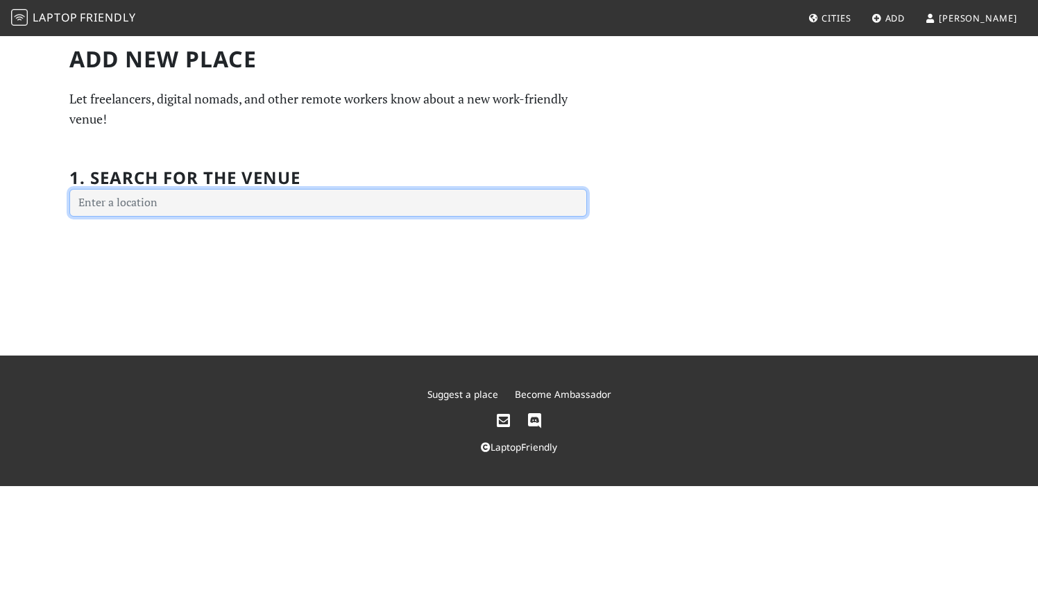
click at [440, 204] on input "text" at bounding box center [328, 203] width 518 height 28
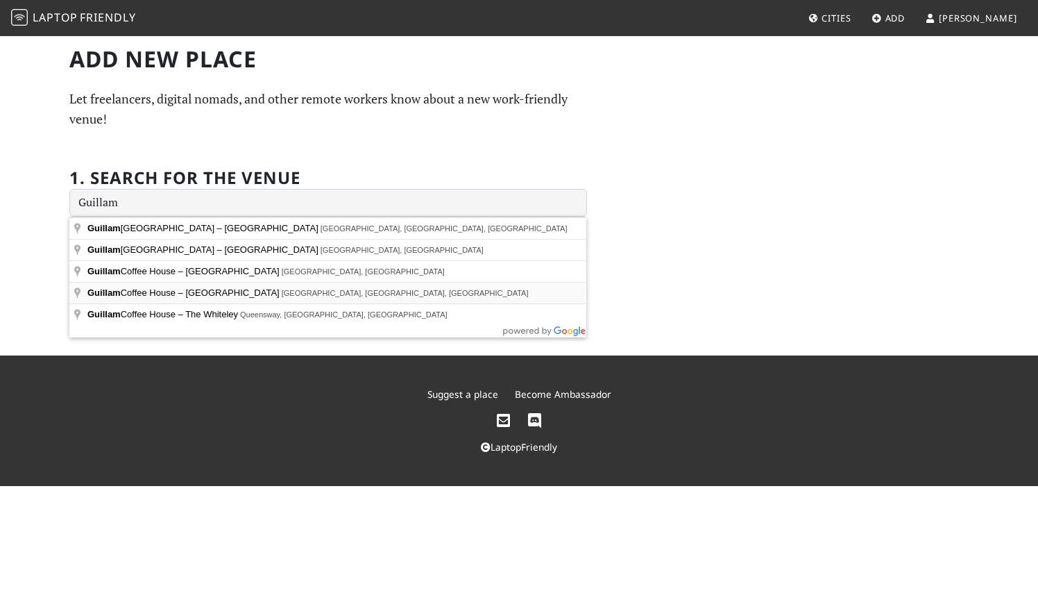
type input "Guillam Coffee House – [GEOGRAPHIC_DATA], [GEOGRAPHIC_DATA], [GEOGRAPHIC_DATA],…"
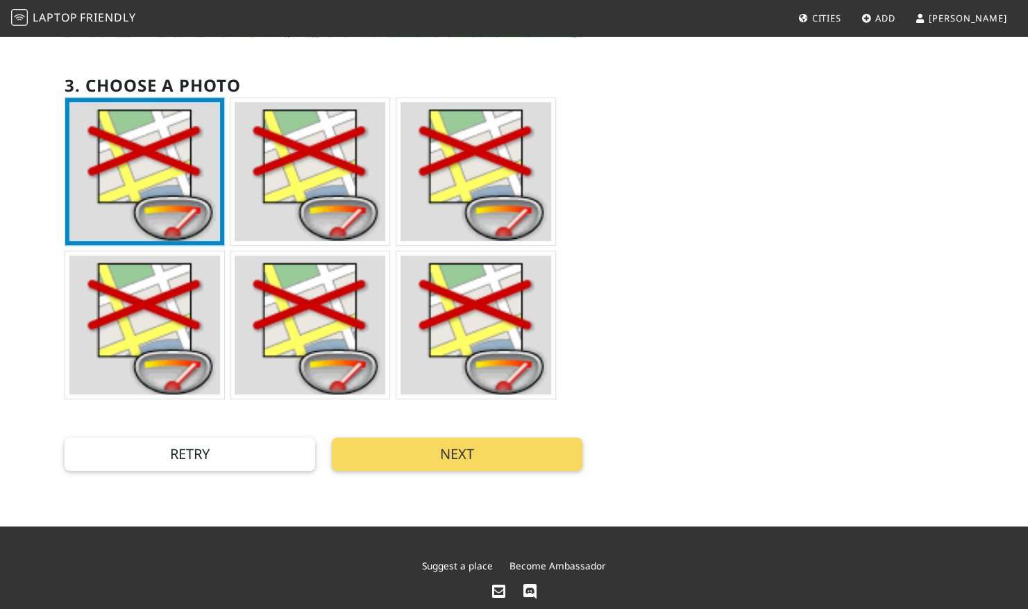
scroll to position [416, 0]
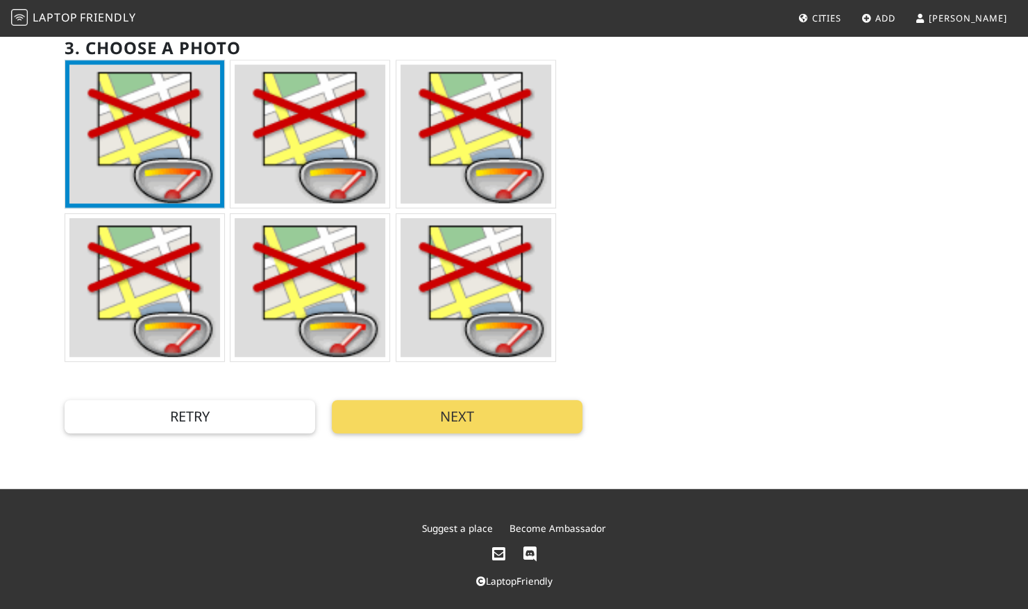
click at [485, 421] on button "Next" at bounding box center [457, 416] width 251 height 33
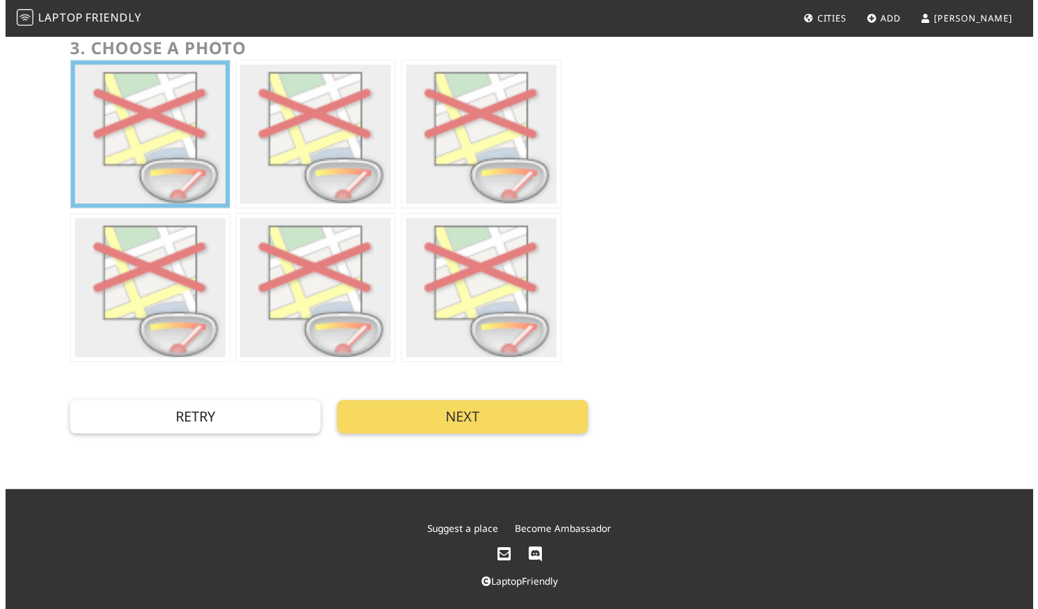
scroll to position [0, 0]
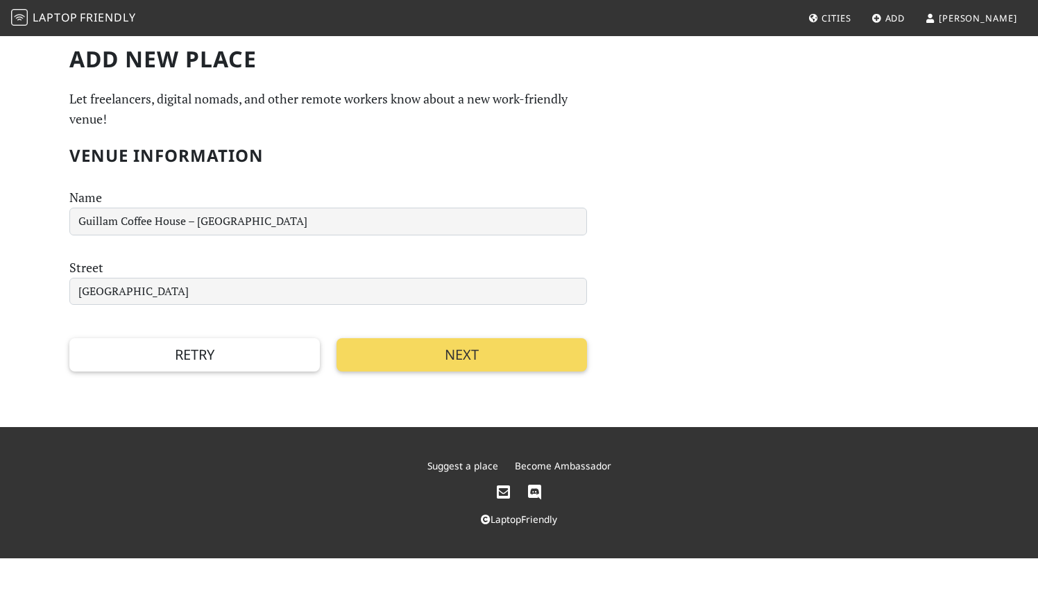
click at [480, 360] on button "Next" at bounding box center [462, 354] width 251 height 33
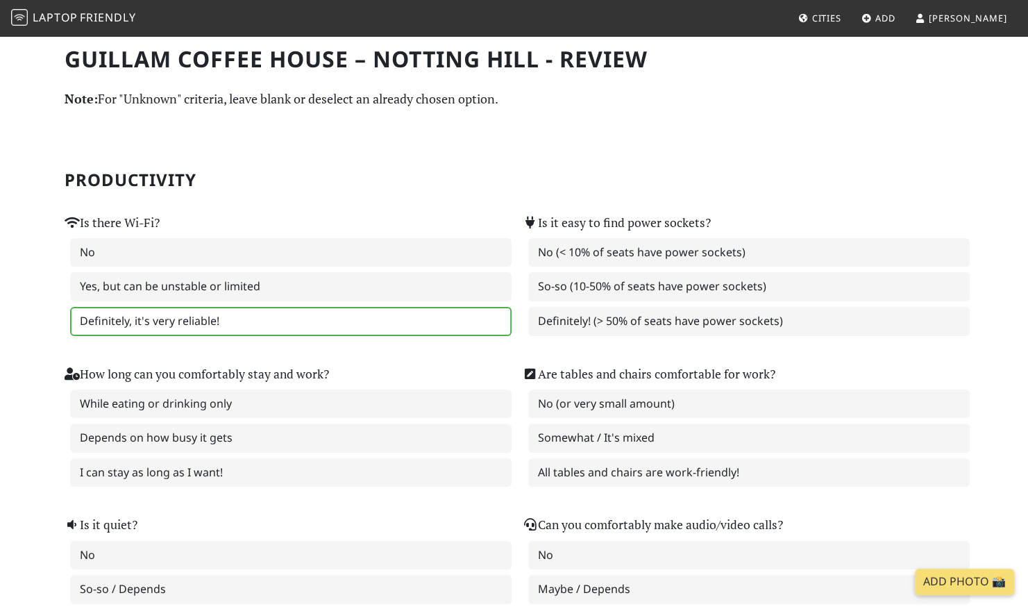
click at [397, 321] on label "Definitely, it's very reliable!" at bounding box center [290, 321] width 441 height 29
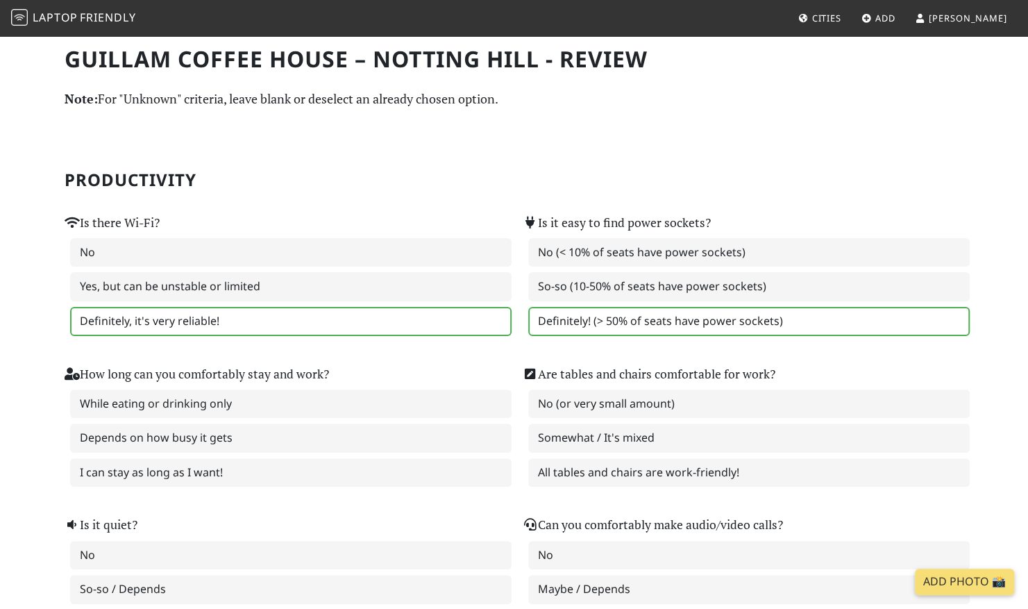
click at [664, 321] on label "Definitely! (> 50% of seats have power sockets)" at bounding box center [748, 321] width 441 height 29
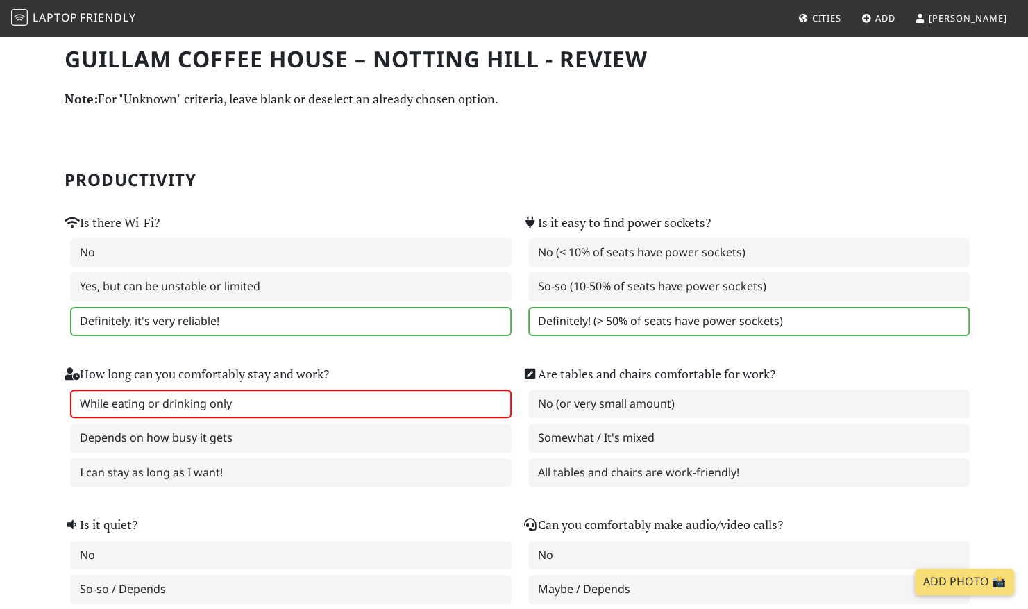
click at [347, 410] on label "While eating or drinking only" at bounding box center [290, 403] width 441 height 29
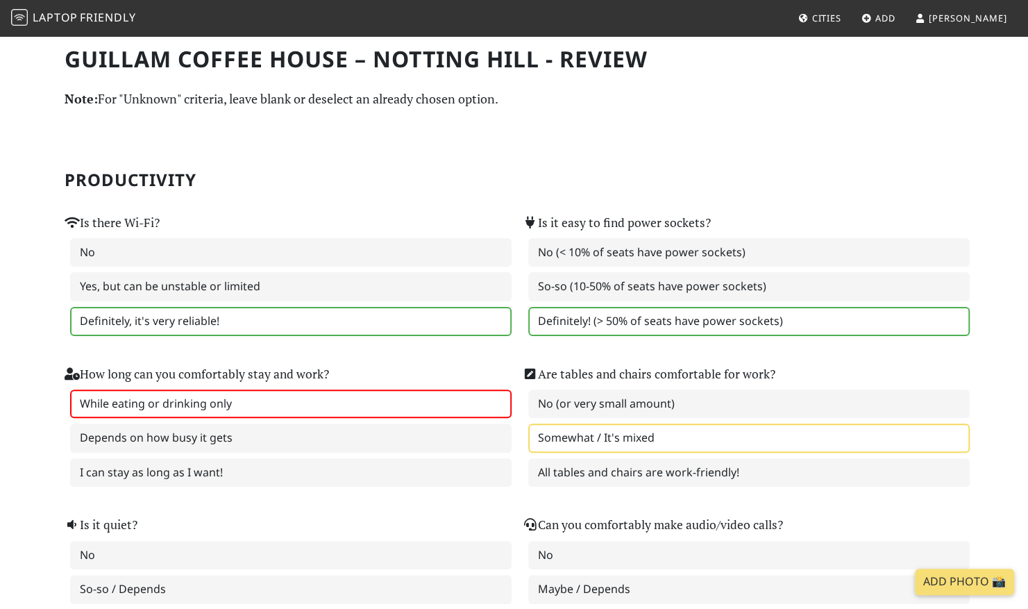
click at [578, 441] on label "Somewhat / It's mixed" at bounding box center [748, 437] width 441 height 29
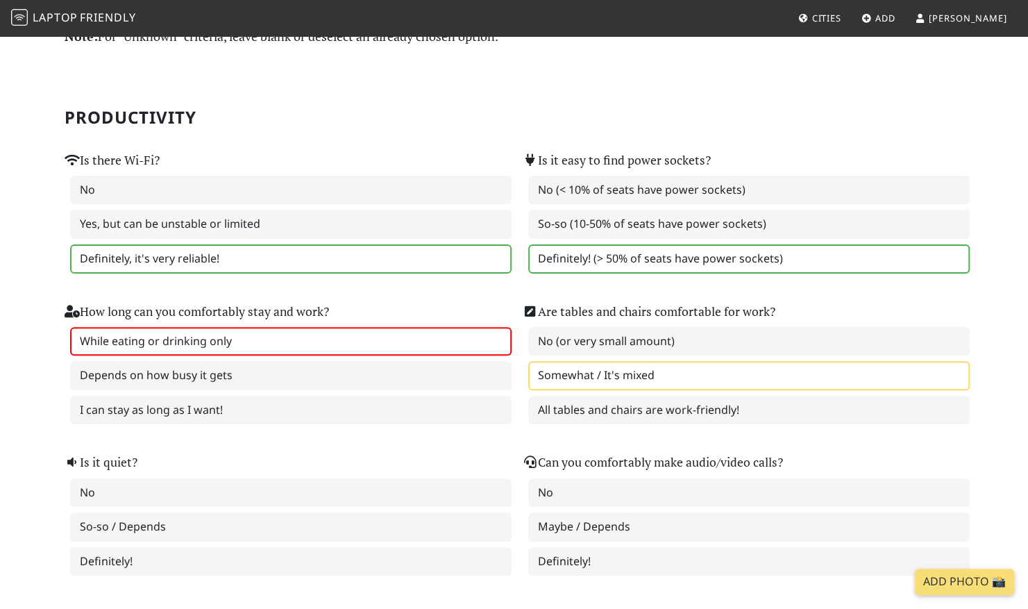
scroll to position [139, 0]
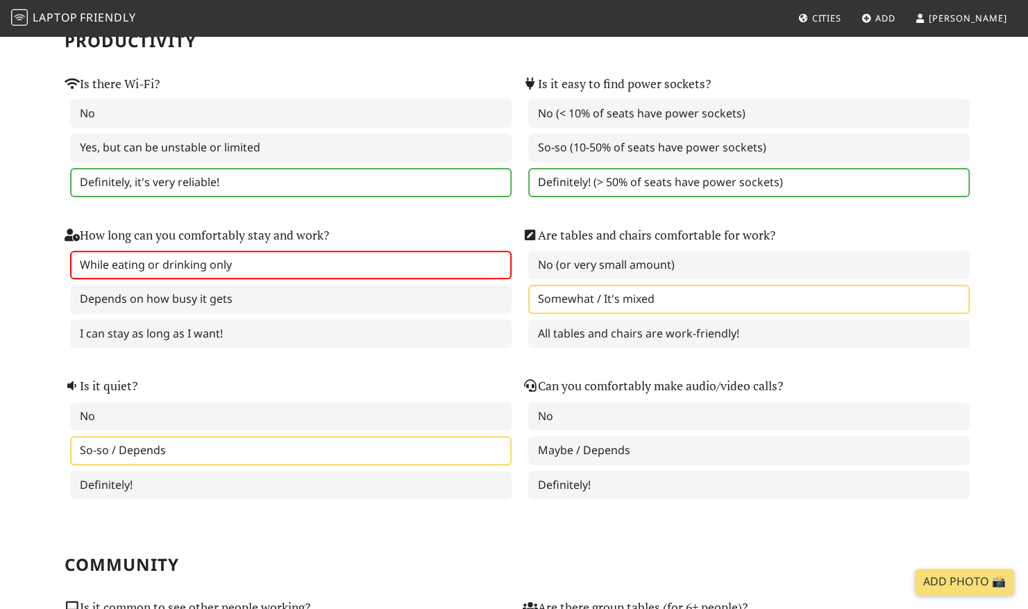
click at [326, 455] on label "So-so / Depends" at bounding box center [290, 450] width 441 height 29
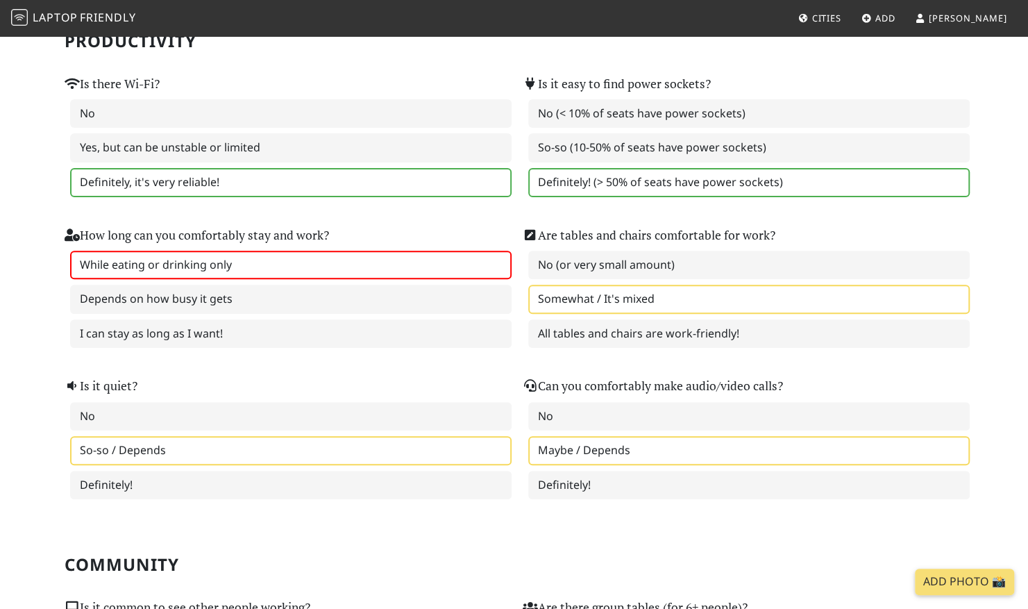
click at [615, 455] on label "Maybe / Depends" at bounding box center [748, 450] width 441 height 29
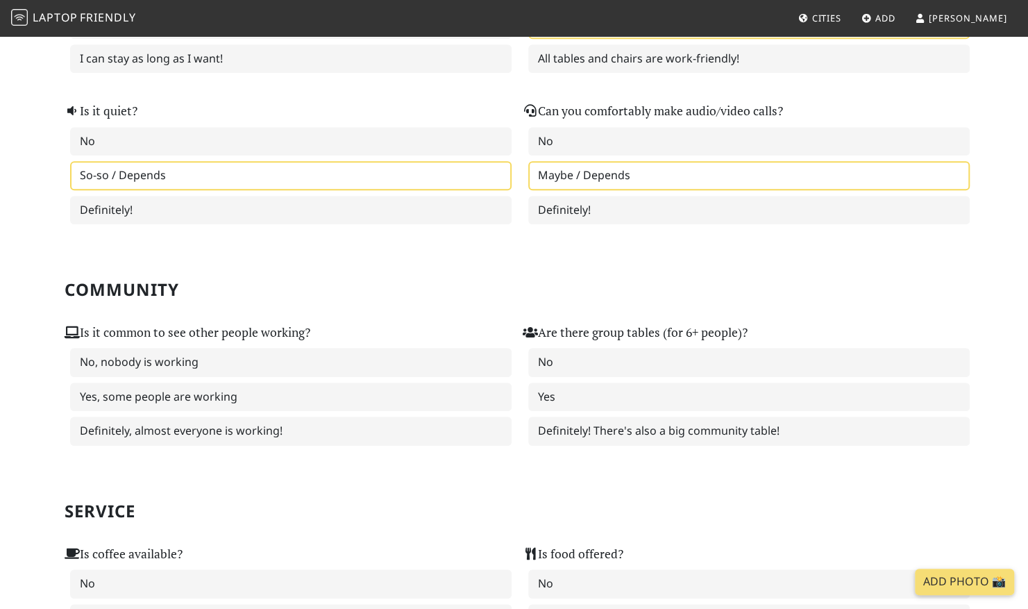
scroll to position [416, 0]
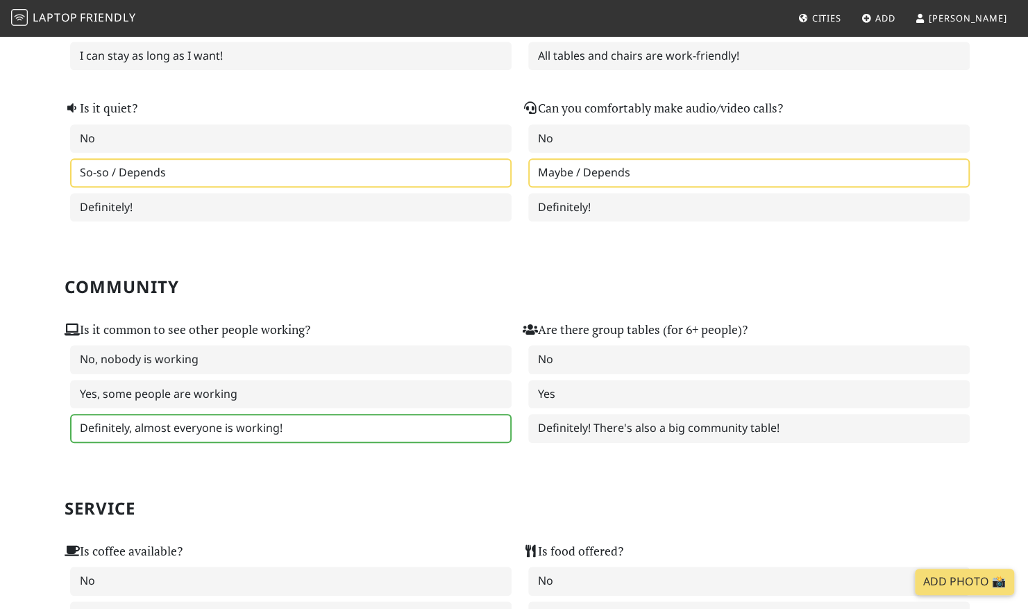
click at [346, 429] on label "Definitely, almost everyone is working!" at bounding box center [290, 428] width 441 height 29
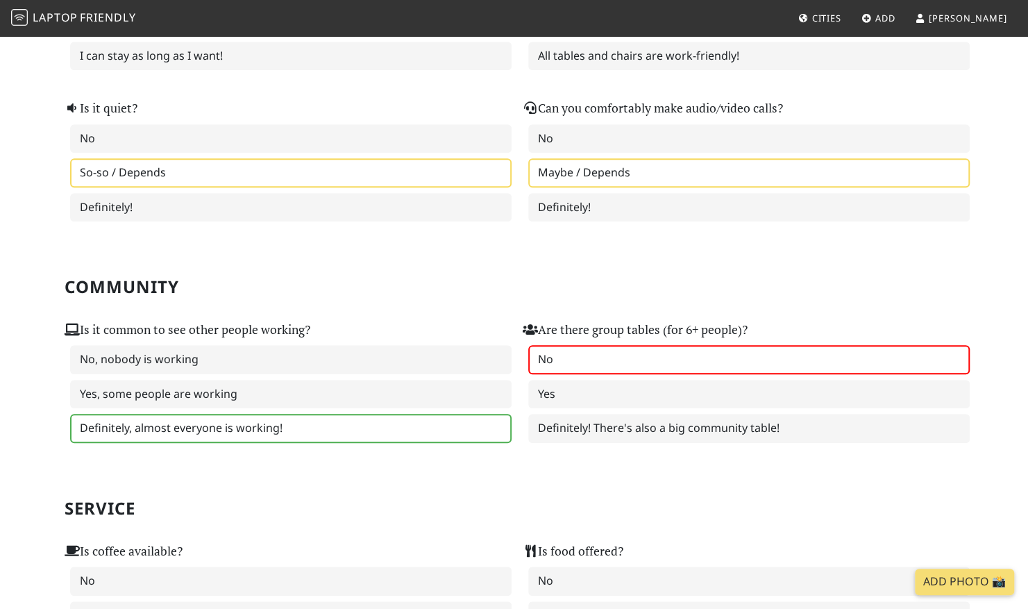
click at [602, 369] on label "No" at bounding box center [748, 359] width 441 height 29
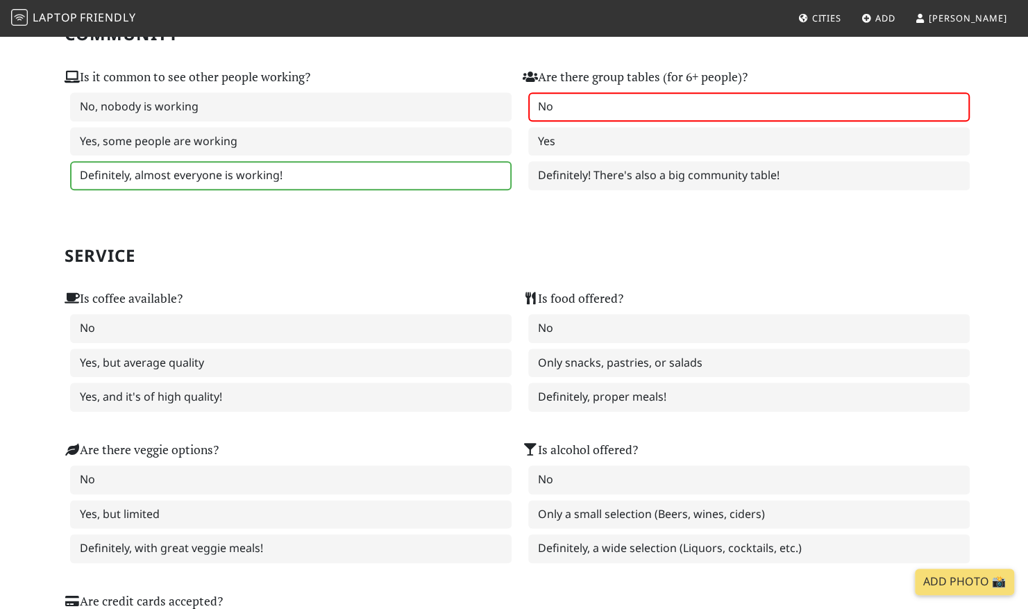
scroll to position [764, 0]
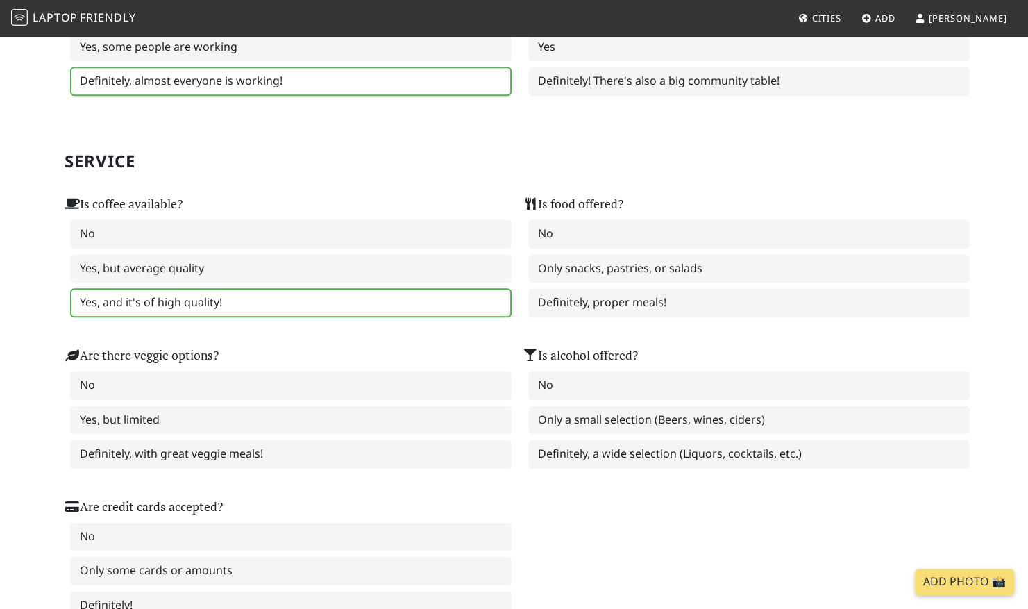
click at [344, 297] on label "Yes, and it's of high quality!" at bounding box center [290, 302] width 441 height 29
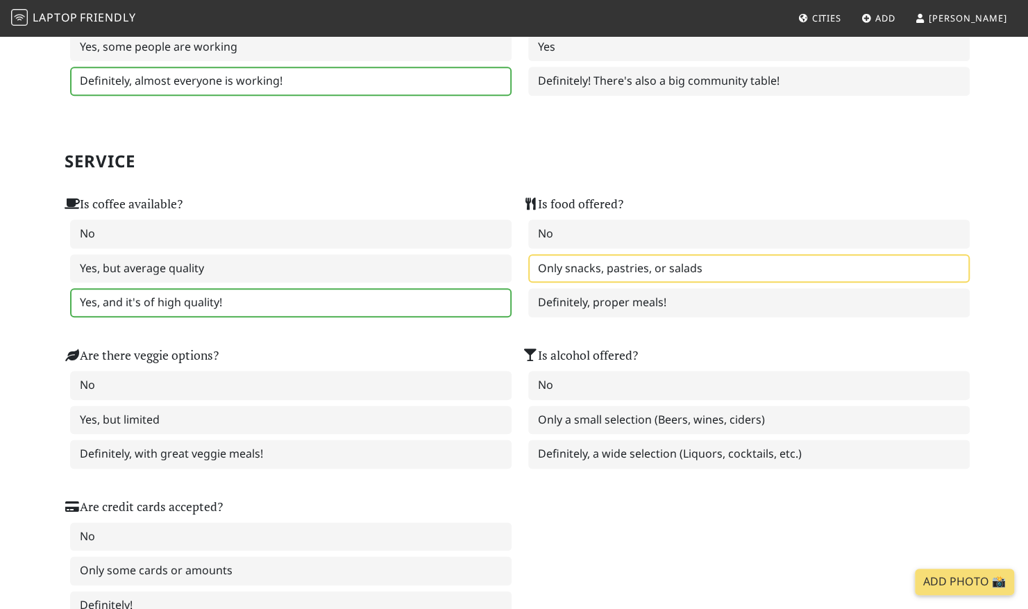
click at [682, 271] on label "Only snacks, pastries, or salads" at bounding box center [748, 268] width 441 height 29
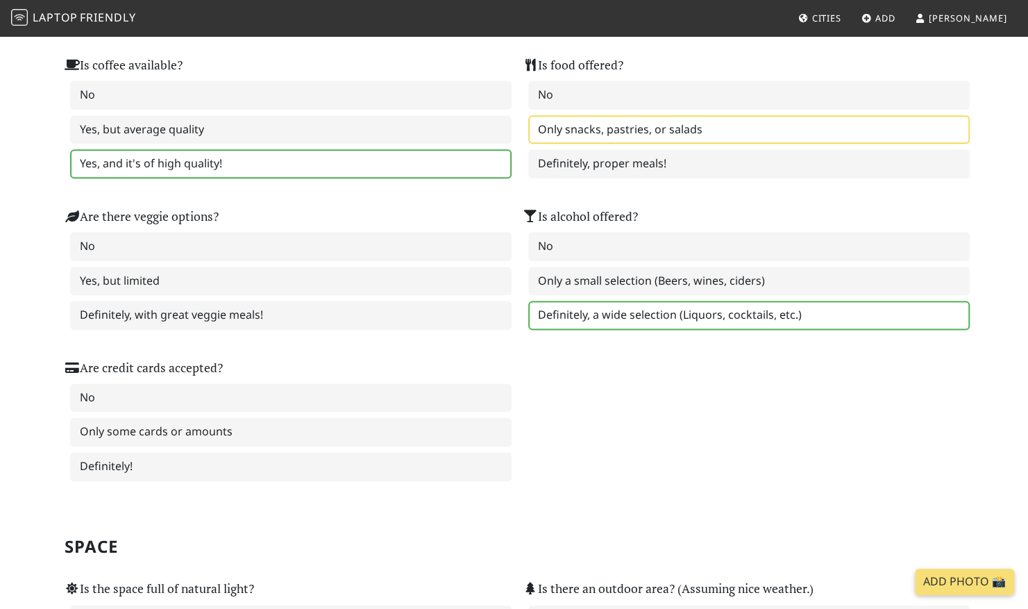
scroll to position [972, 0]
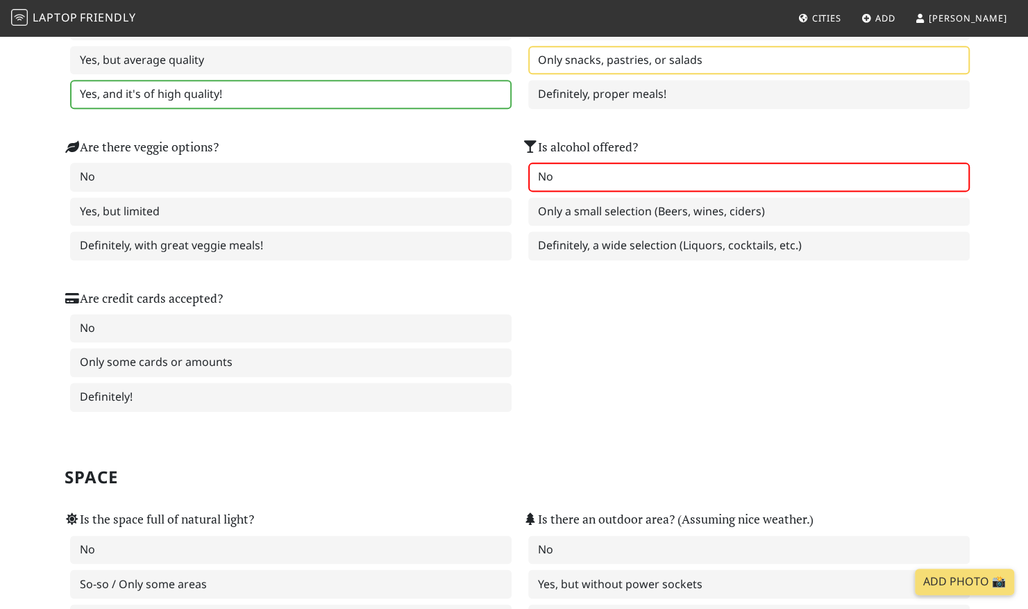
click at [605, 169] on label "No" at bounding box center [748, 176] width 441 height 29
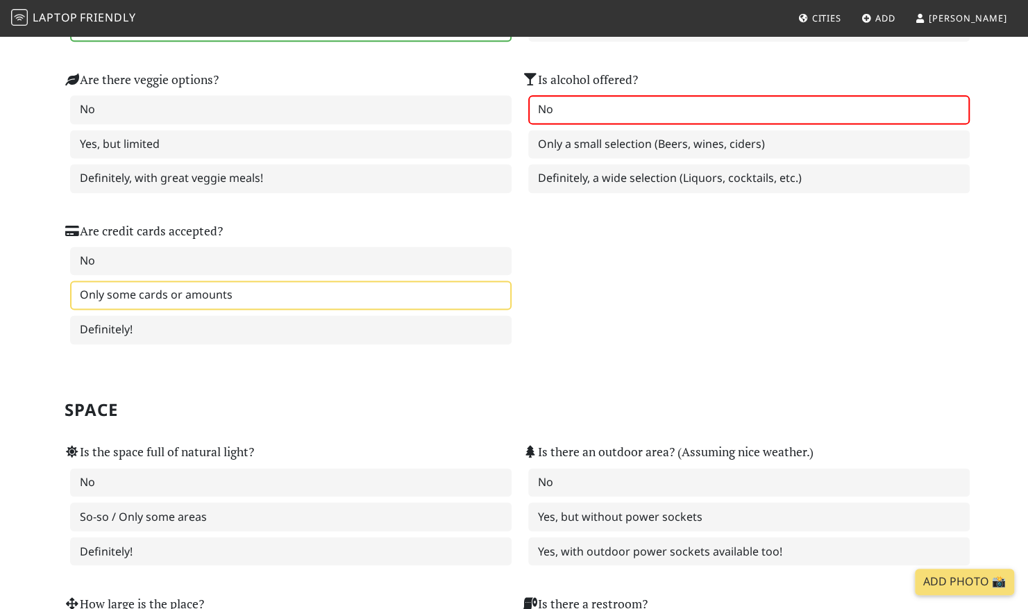
scroll to position [1041, 0]
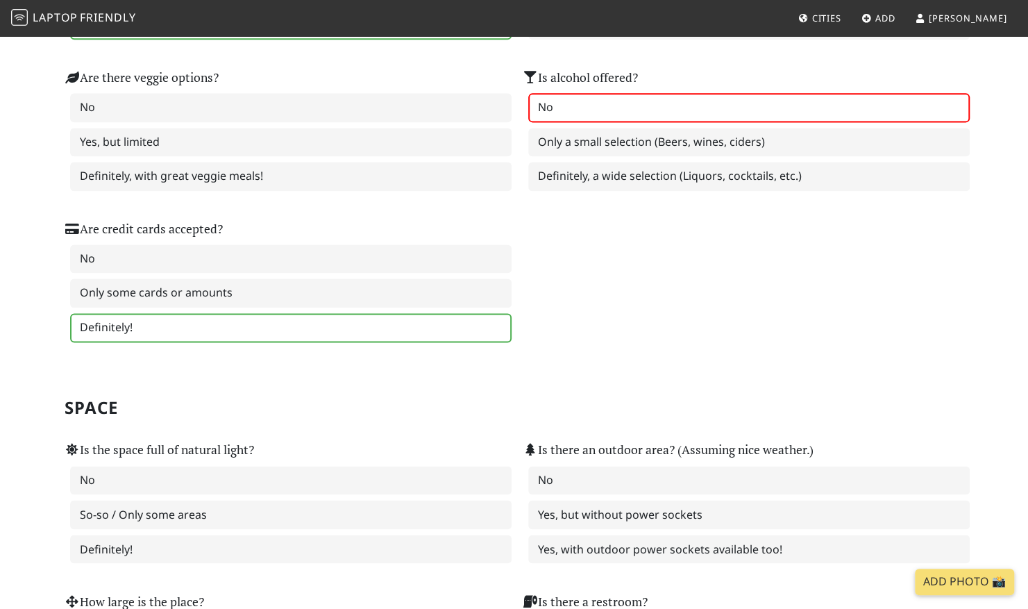
click at [389, 326] on label "Definitely!" at bounding box center [290, 327] width 441 height 29
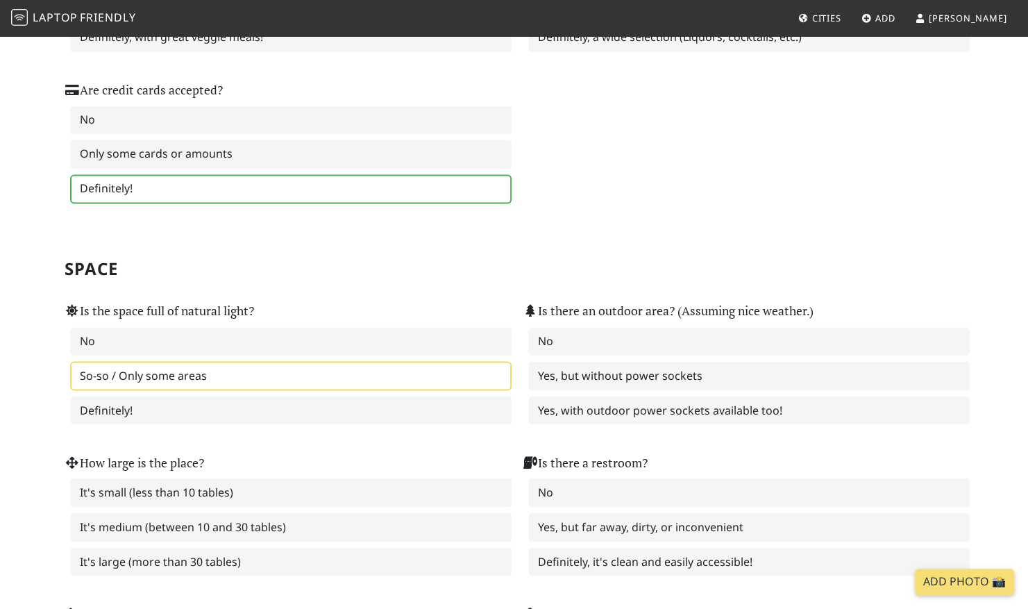
click at [402, 379] on label "So-so / Only some areas" at bounding box center [290, 375] width 441 height 29
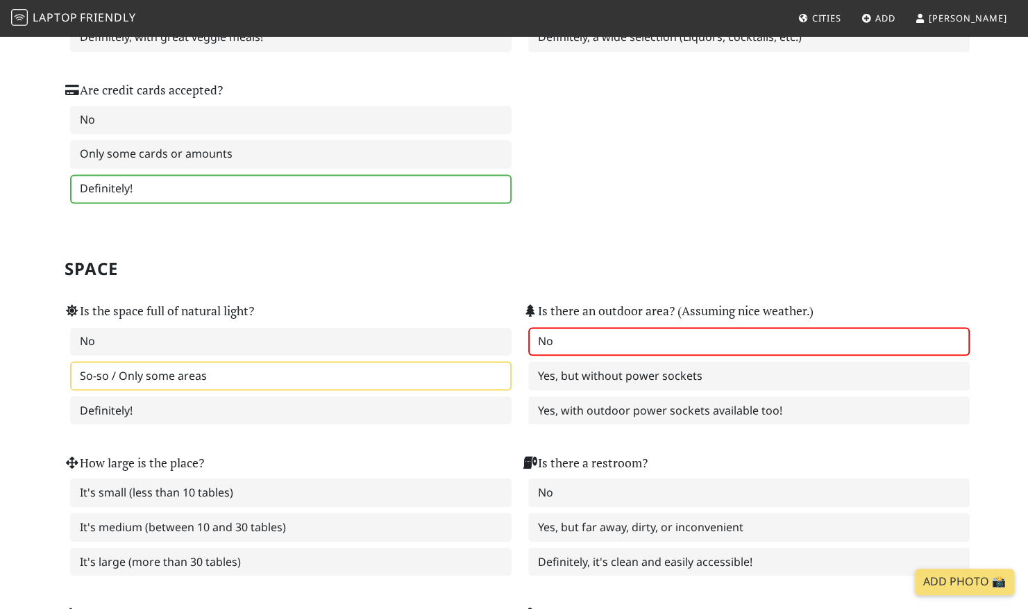
click at [687, 350] on label "No" at bounding box center [748, 341] width 441 height 29
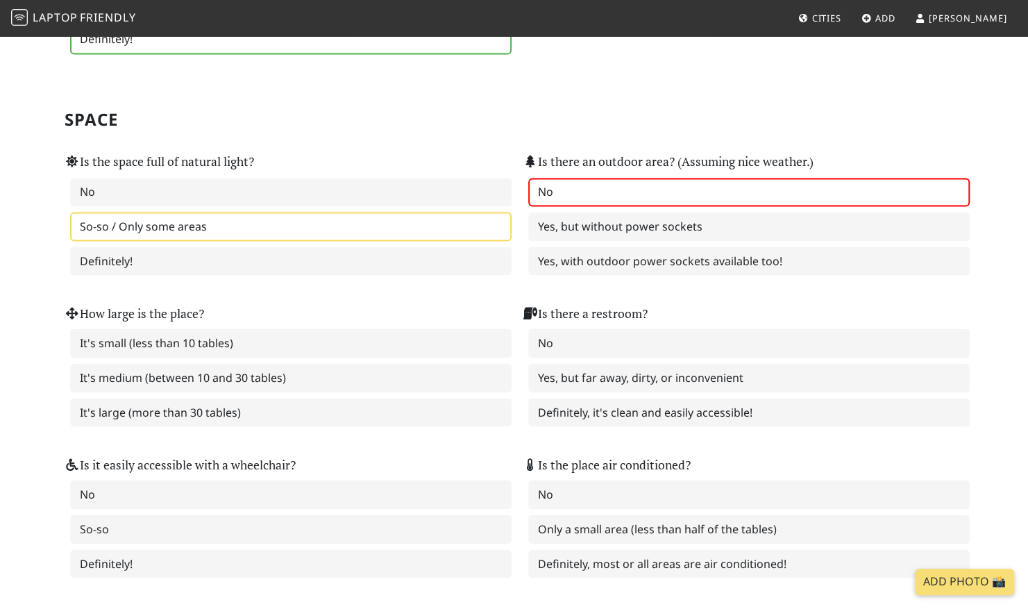
scroll to position [1388, 0]
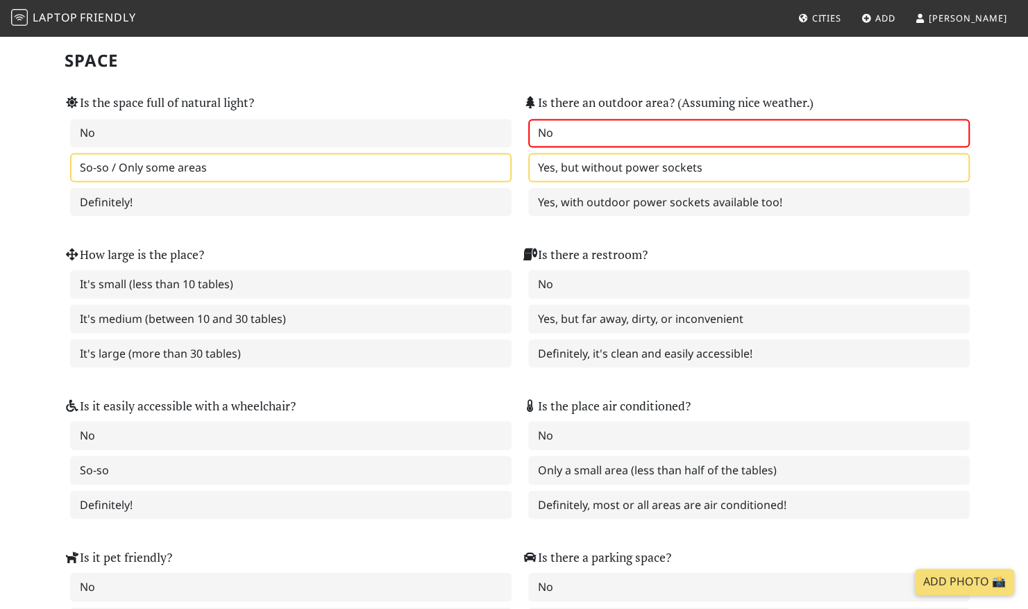
click at [640, 168] on label "Yes, but without power sockets" at bounding box center [748, 167] width 441 height 29
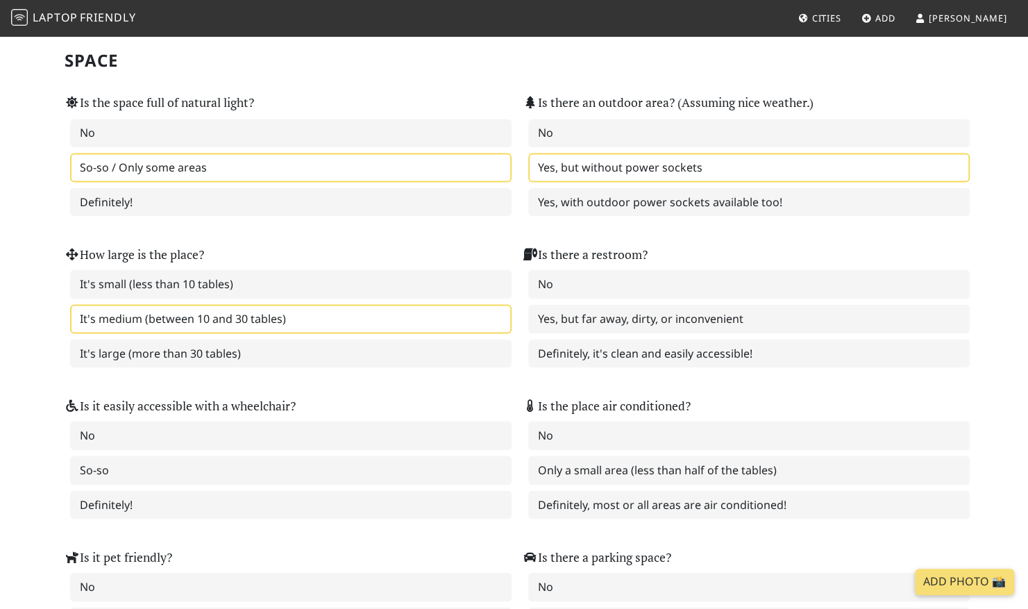
click at [430, 310] on label "It's medium (between 10 and 30 tables)" at bounding box center [290, 318] width 441 height 29
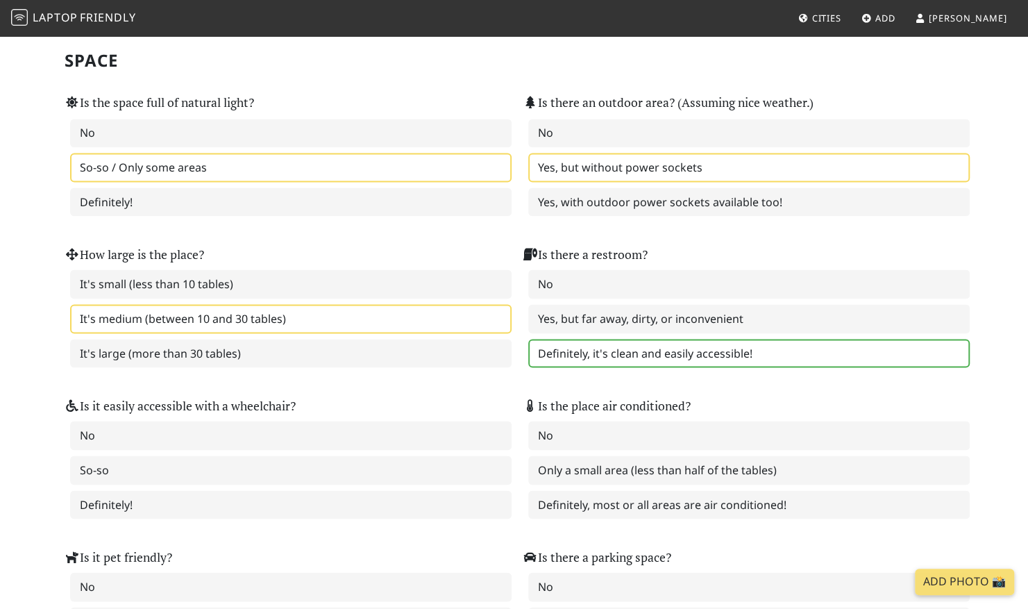
click at [659, 355] on label "Definitely, it's clean and easily accessible!" at bounding box center [748, 353] width 441 height 29
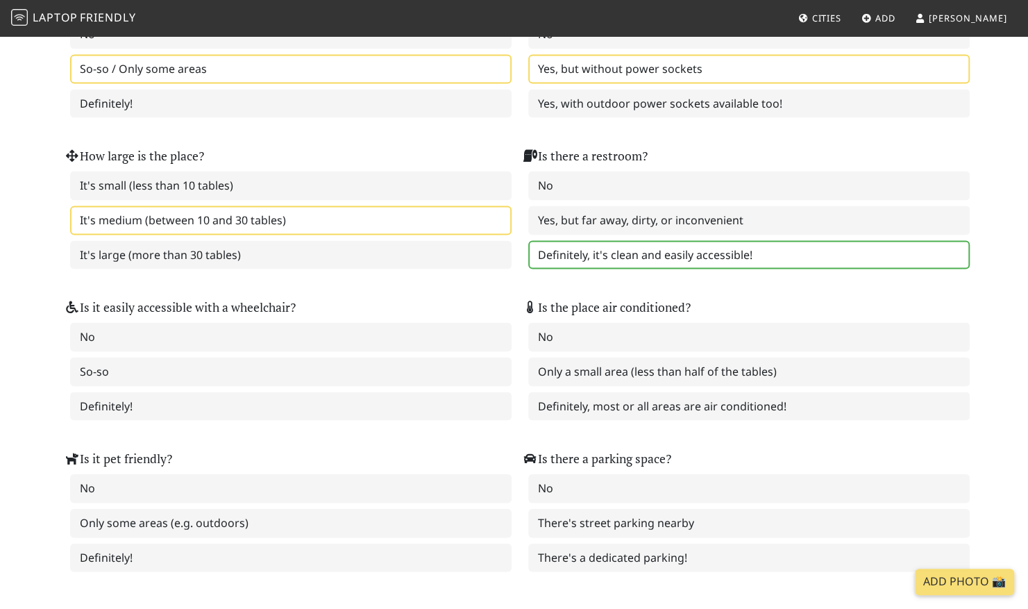
scroll to position [1527, 0]
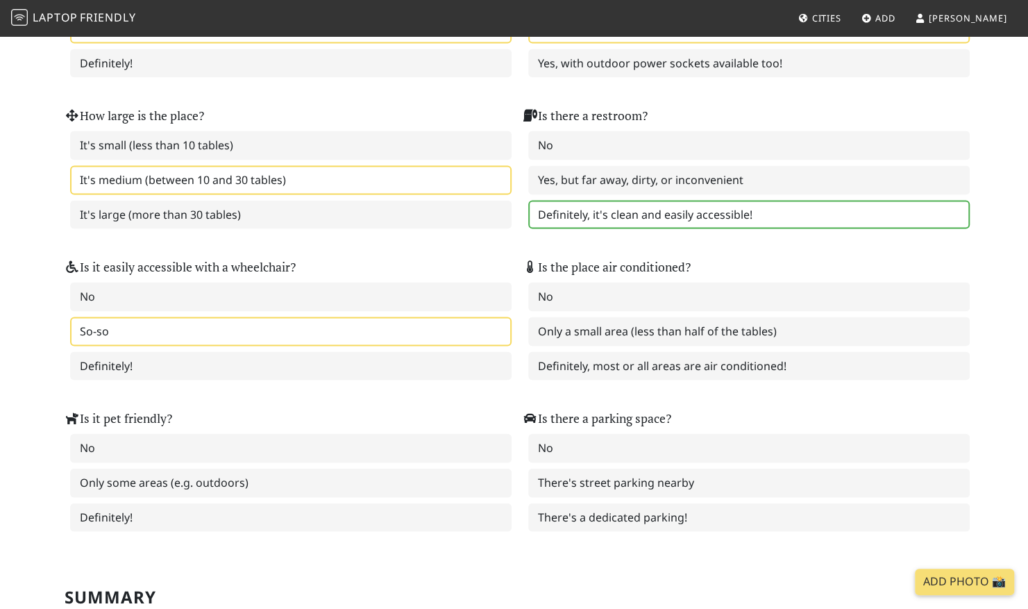
click at [346, 329] on label "So-so" at bounding box center [290, 331] width 441 height 29
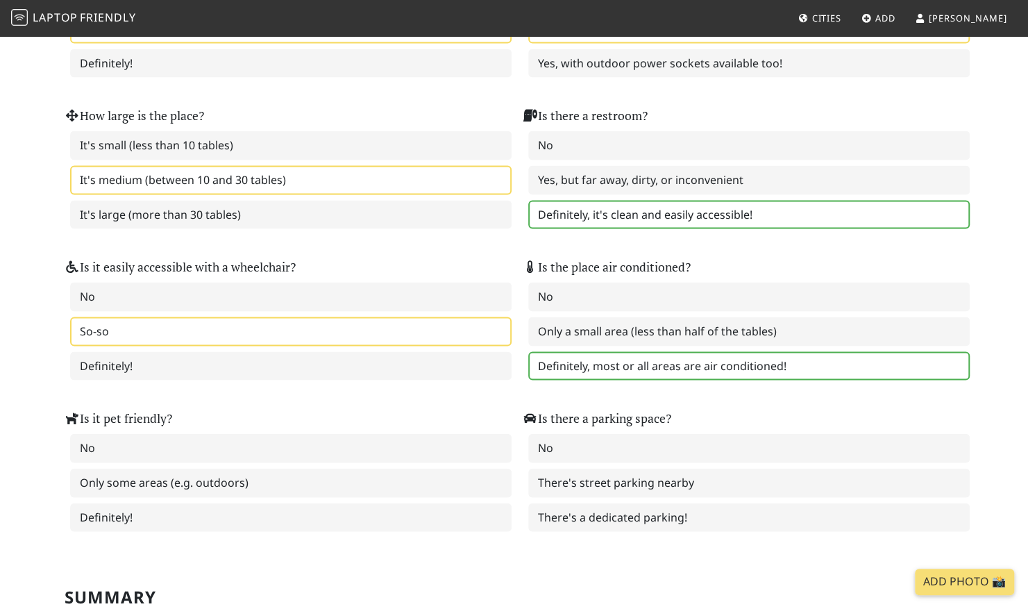
click at [680, 357] on label "Definitely, most or all areas are air conditioned!" at bounding box center [748, 365] width 441 height 29
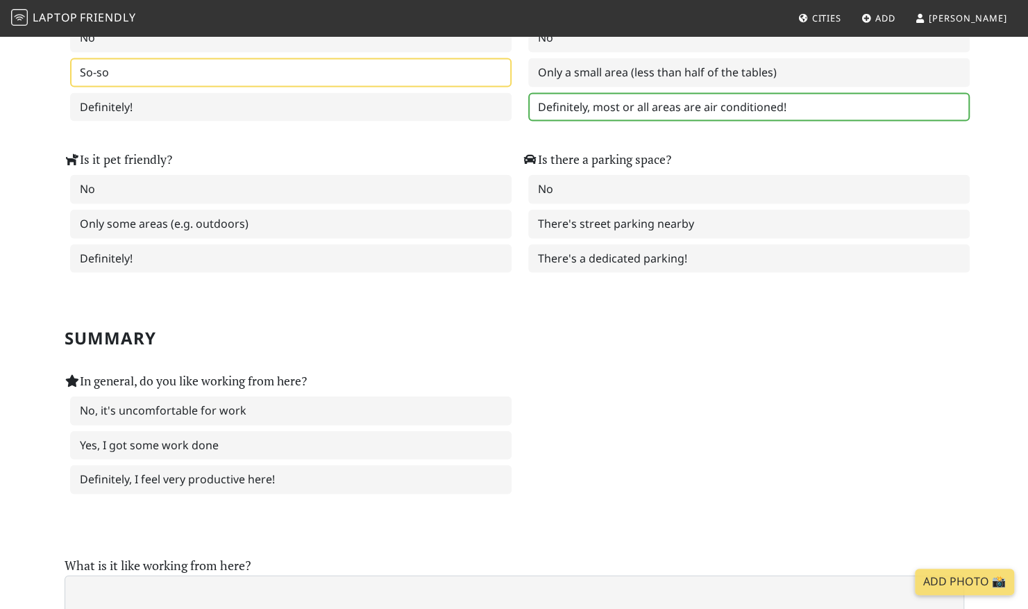
scroll to position [1805, 0]
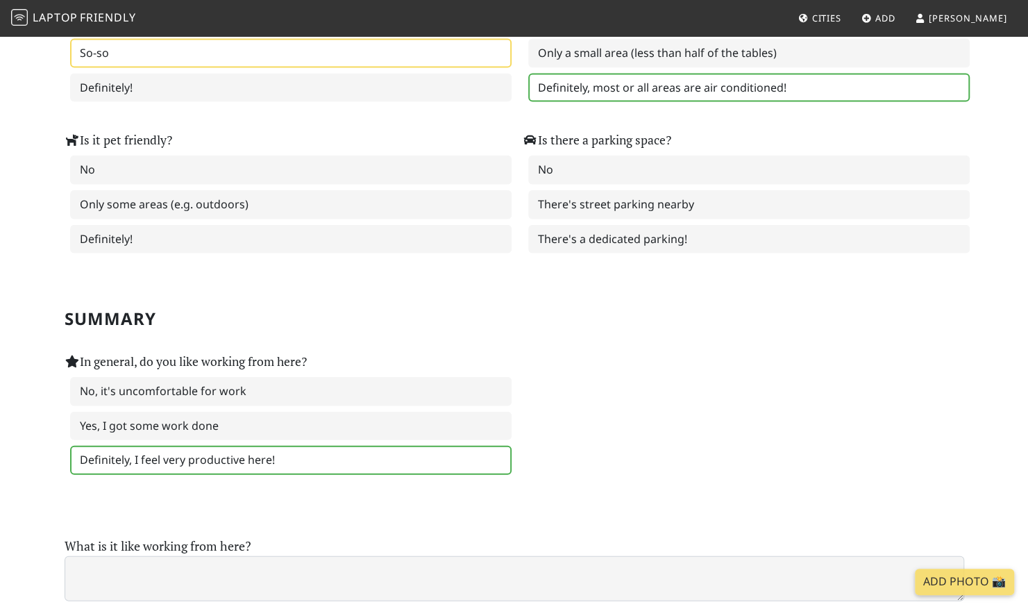
click at [333, 464] on label "Definitely, I feel very productive here!" at bounding box center [290, 460] width 441 height 29
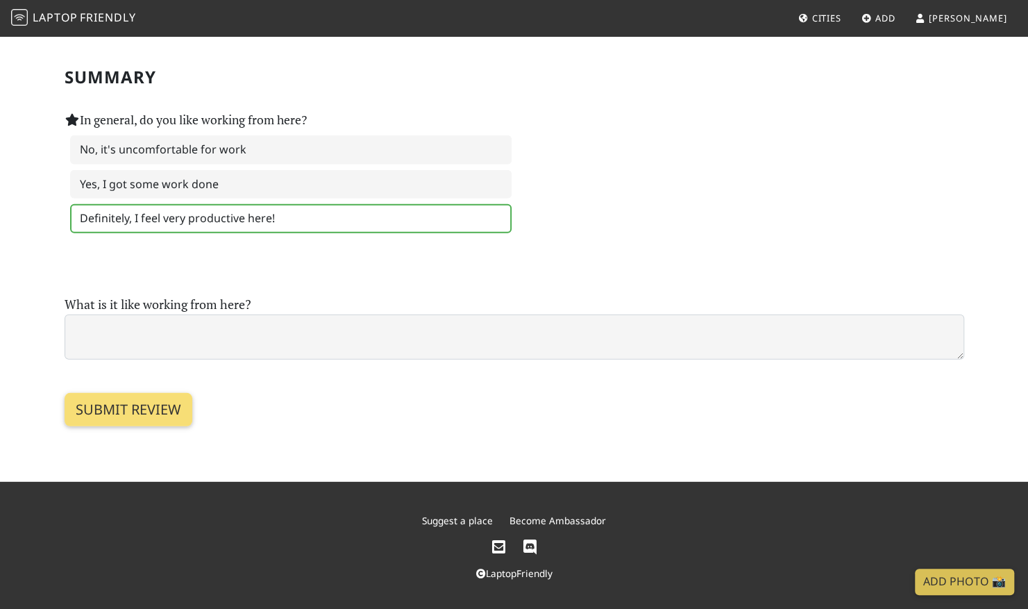
scroll to position [2046, 0]
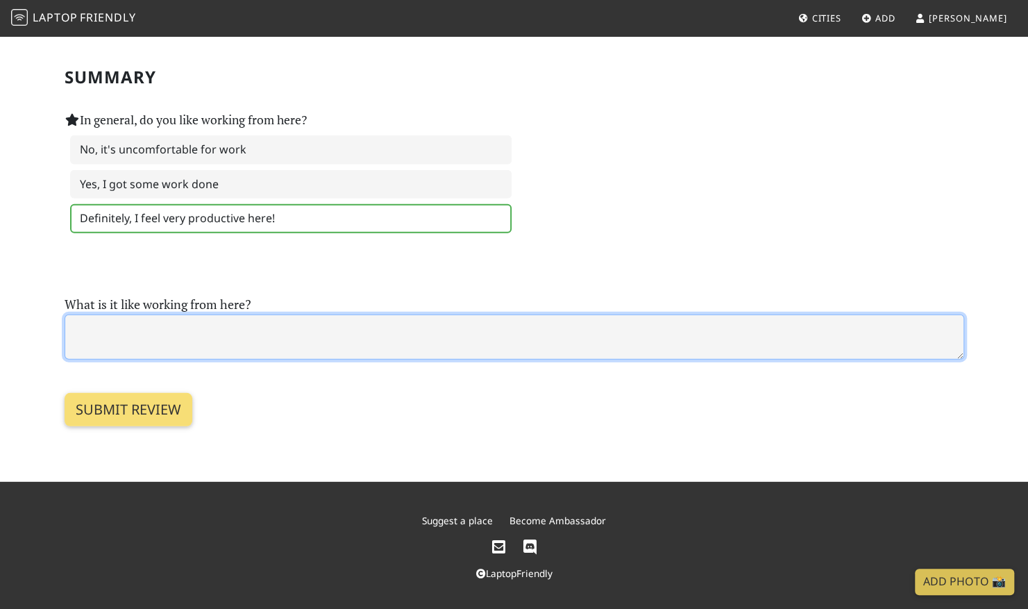
click at [293, 321] on textarea at bounding box center [515, 336] width 900 height 45
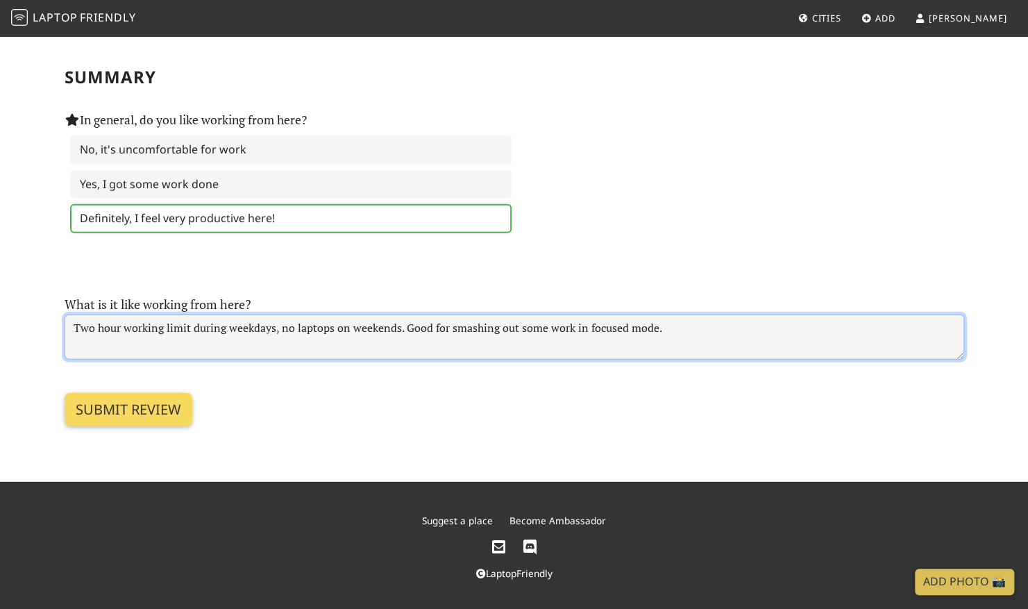
type textarea "Two hour working limit during weekdays, no laptops on weekends. Good for smashi…"
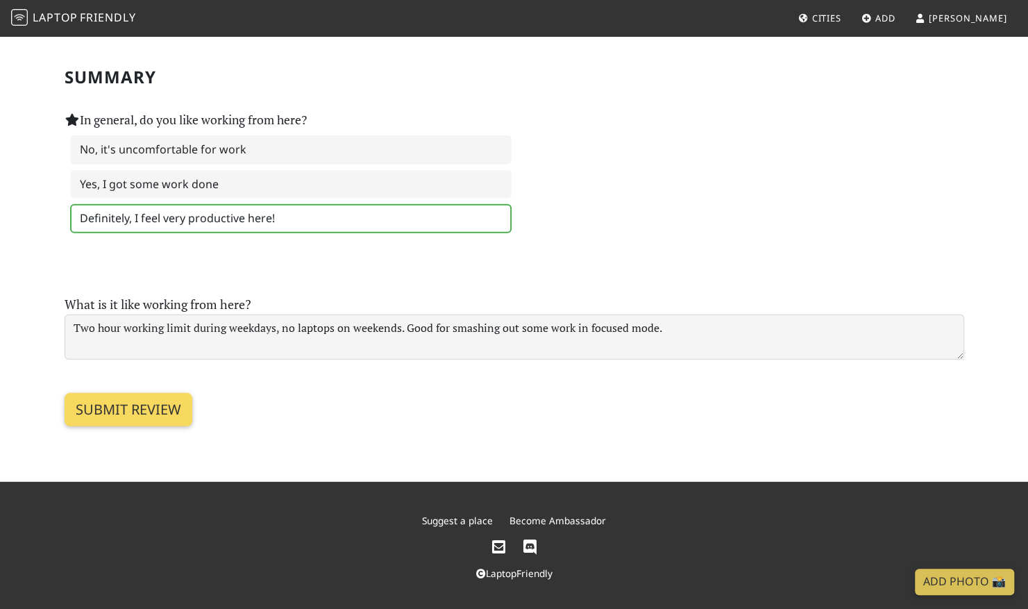
click at [140, 407] on input "Submit review" at bounding box center [129, 409] width 128 height 33
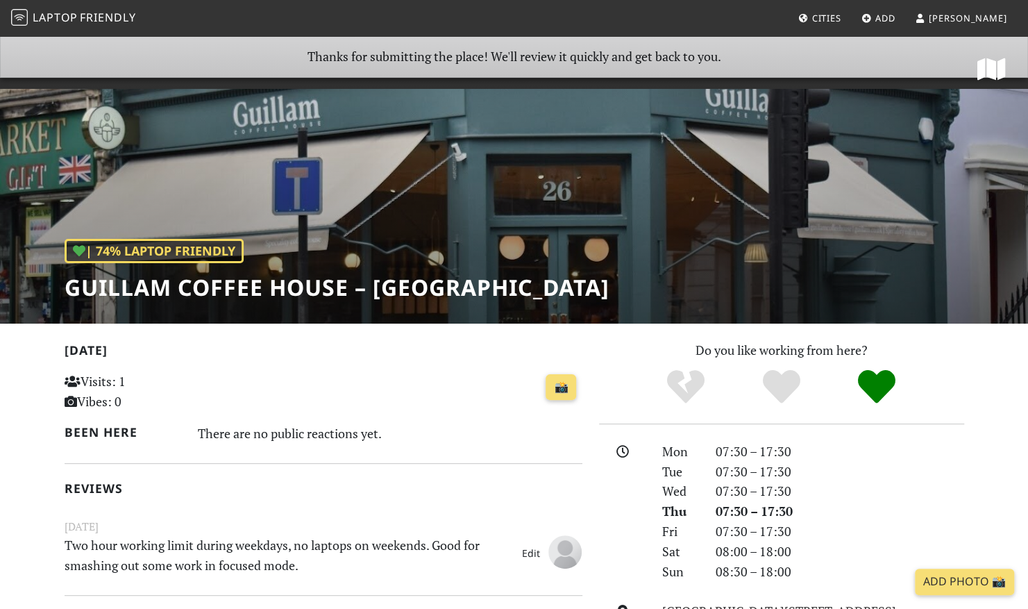
drag, startPoint x: 56, startPoint y: 15, endPoint x: 62, endPoint y: 18, distance: 7.8
click at [56, 15] on span "Laptop" at bounding box center [55, 17] width 45 height 15
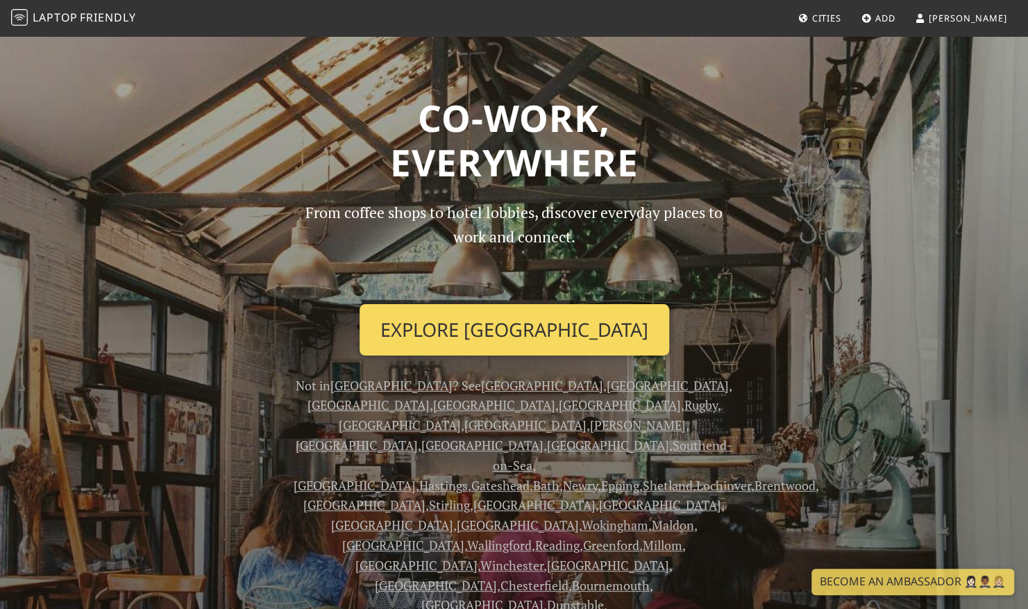
click at [520, 331] on link "Explore London" at bounding box center [515, 329] width 310 height 51
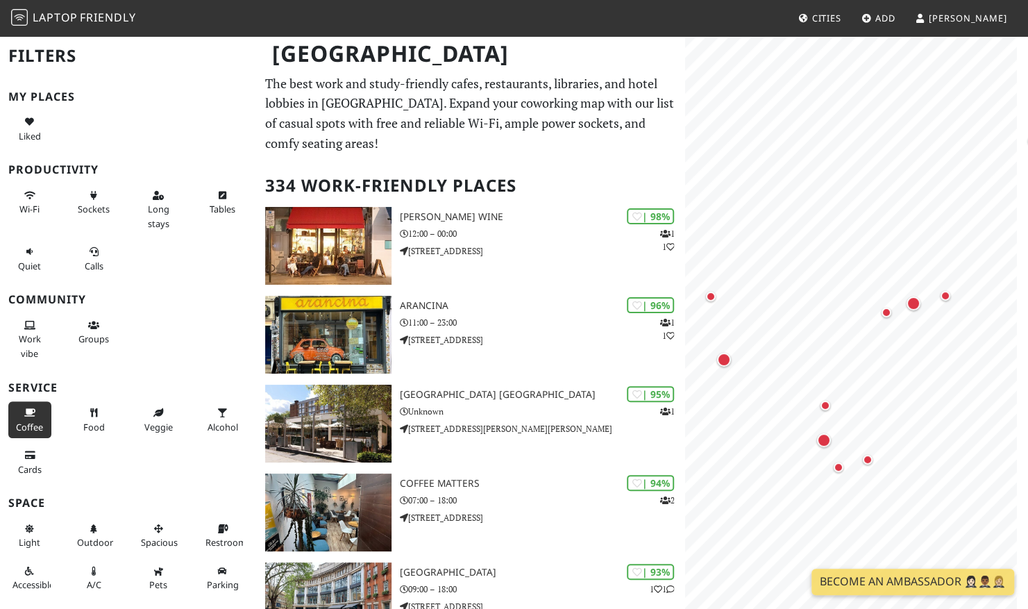
click at [26, 421] on span "Coffee" at bounding box center [29, 427] width 27 height 12
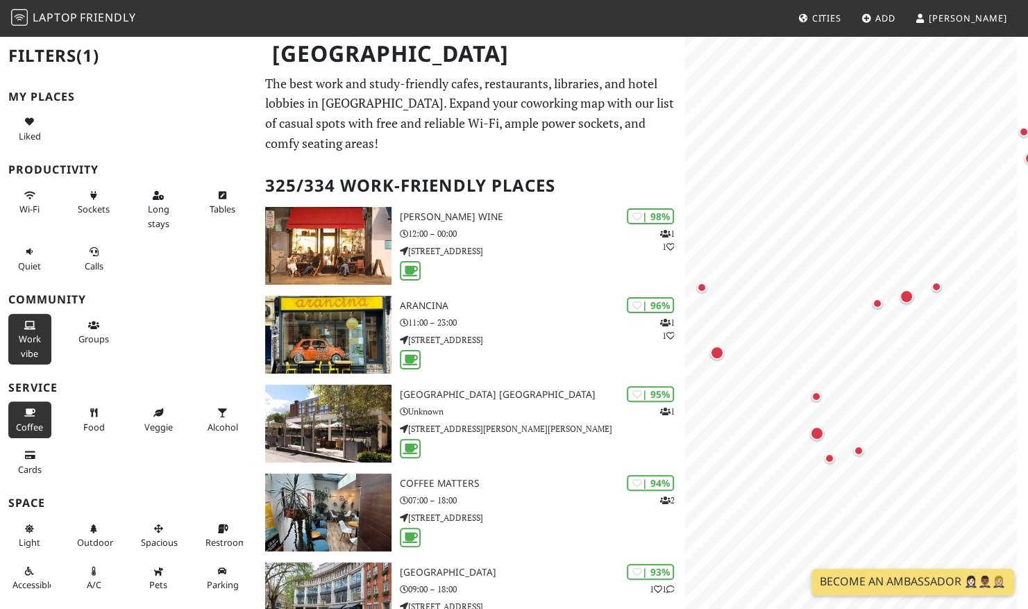
click at [34, 330] on button "Work vibe" at bounding box center [29, 339] width 43 height 51
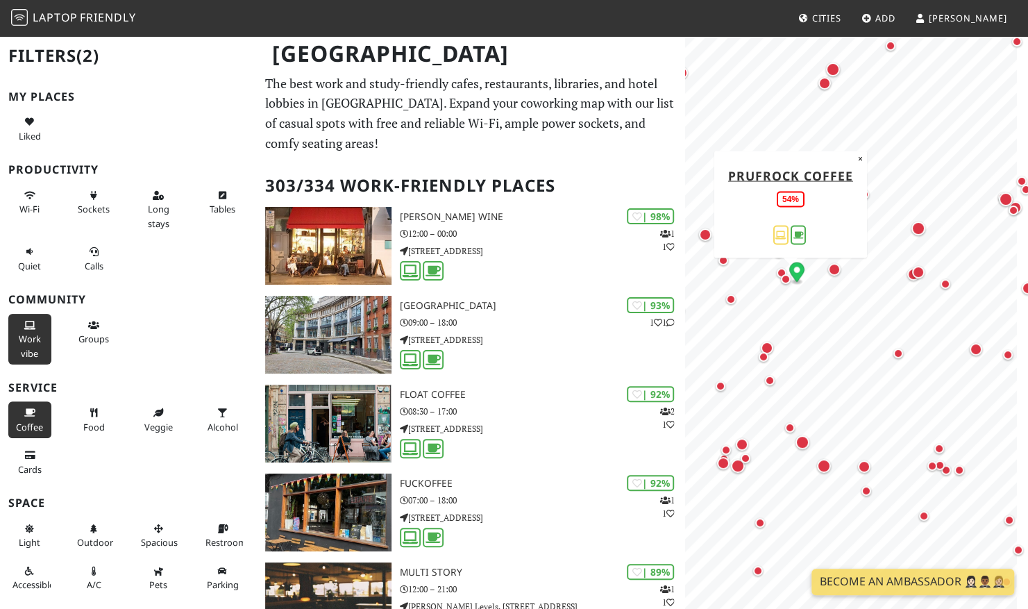
click at [798, 273] on div "Map marker" at bounding box center [791, 282] width 28 height 28
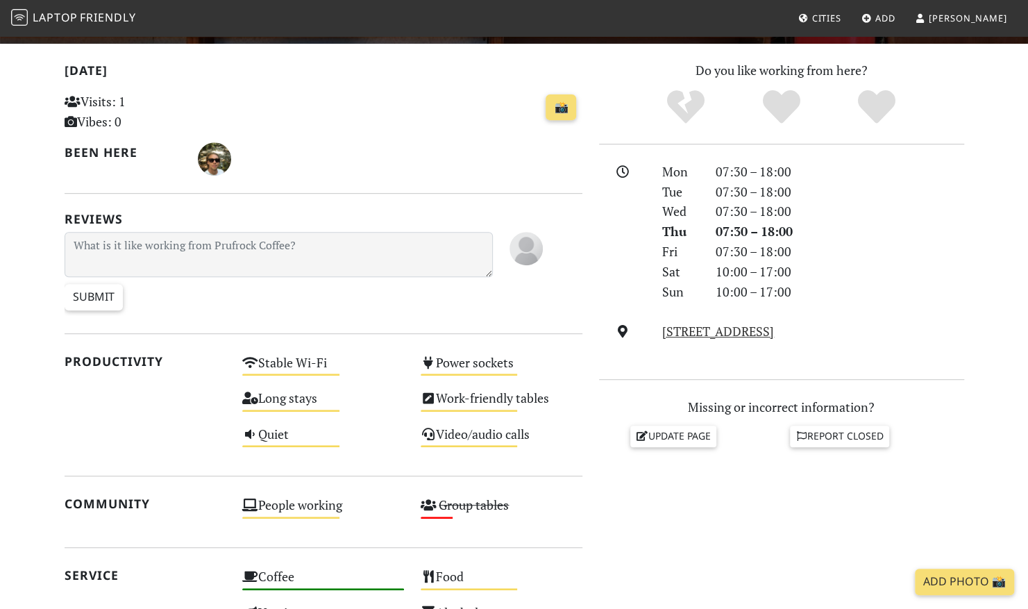
scroll to position [347, 0]
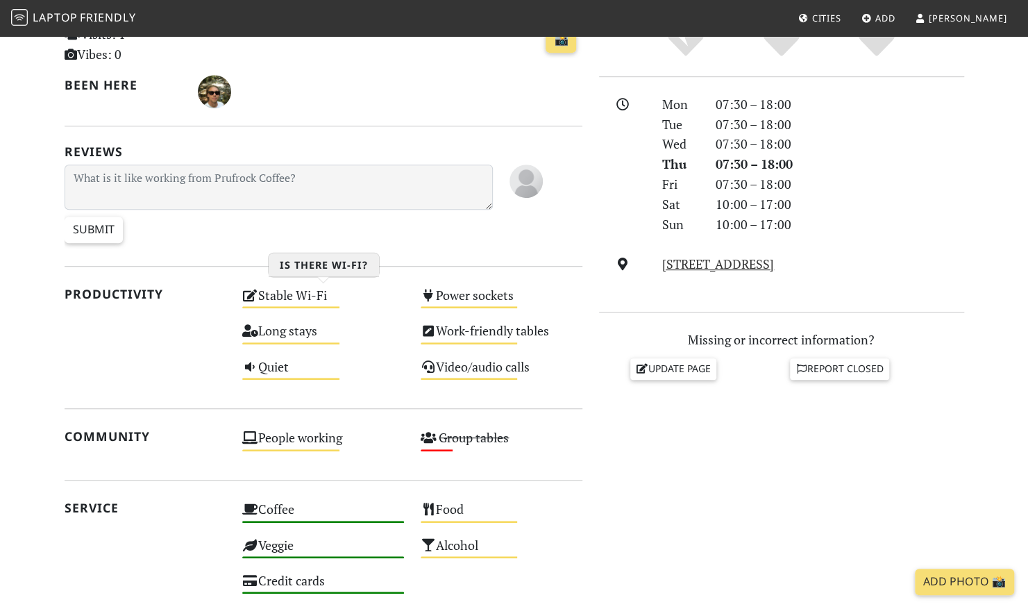
click at [286, 301] on div "Stable Wi-Fi Medium" at bounding box center [323, 301] width 178 height 35
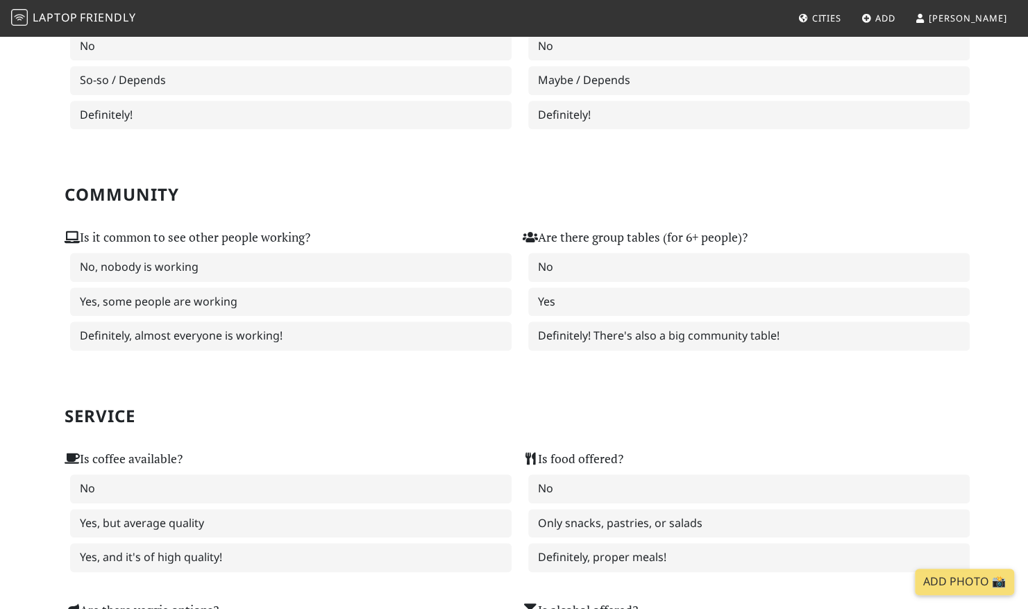
scroll to position [555, 0]
